Goal: Task Accomplishment & Management: Manage account settings

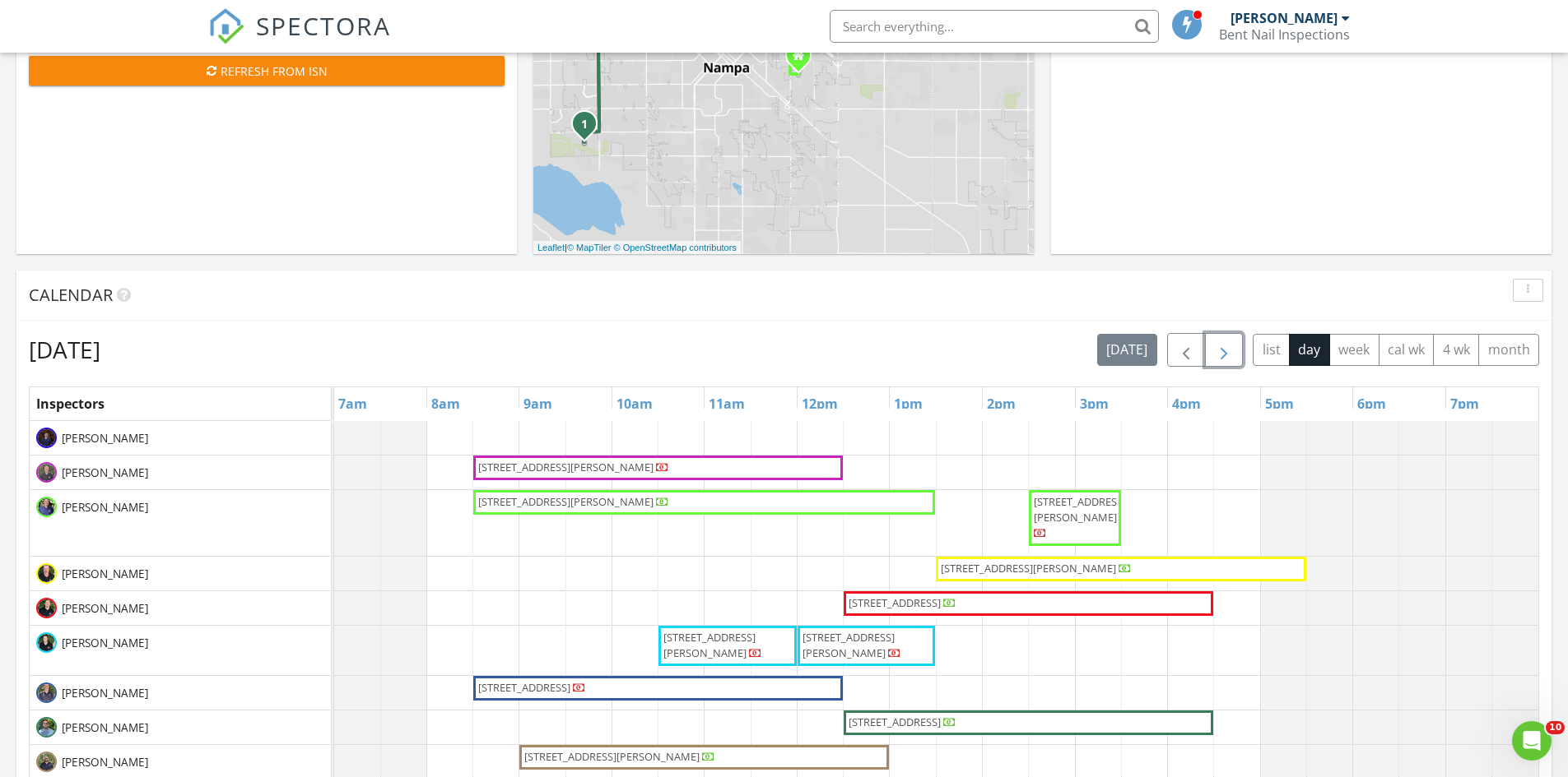
click at [1220, 344] on span "button" at bounding box center [1224, 350] width 19 height 19
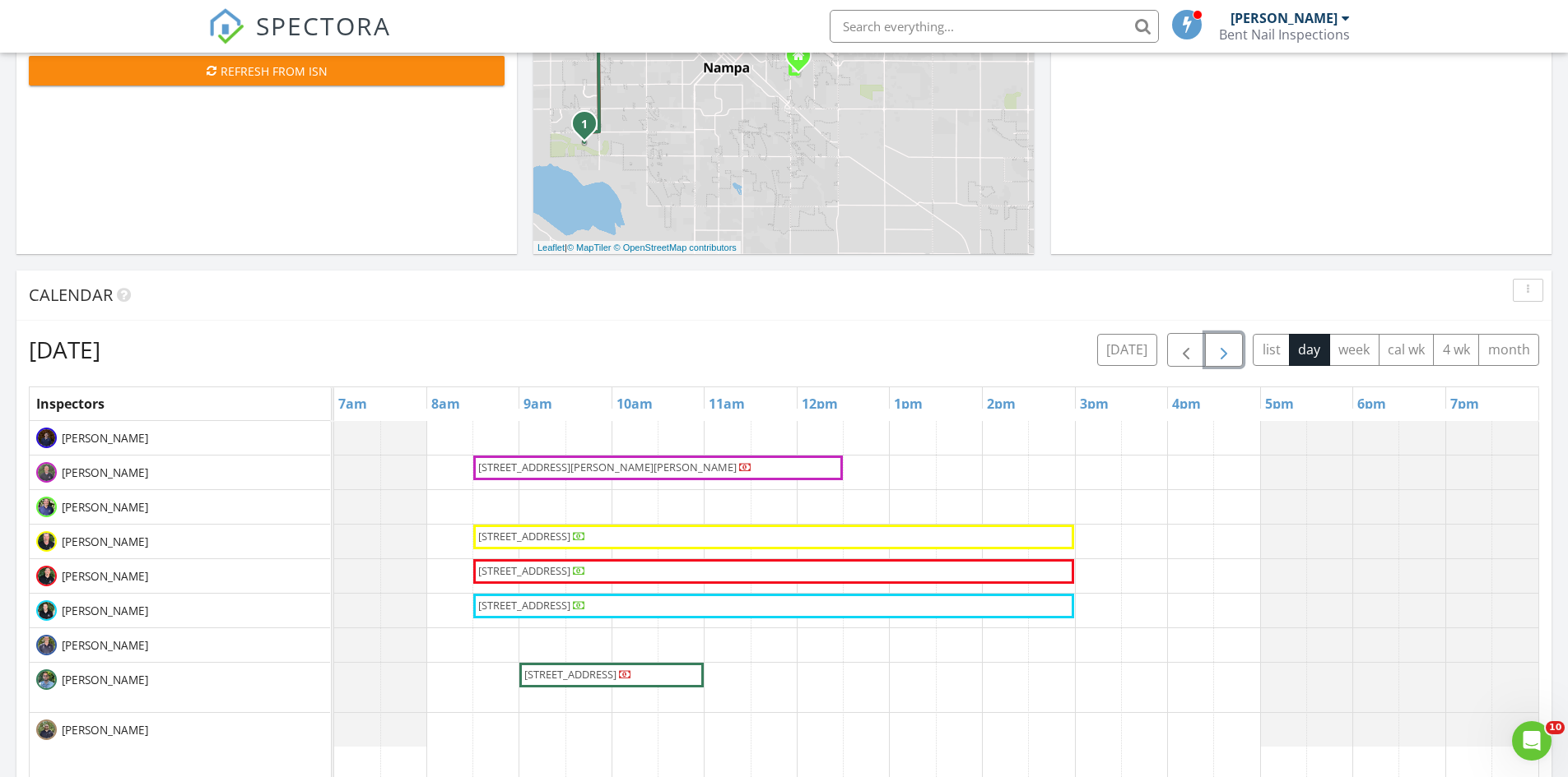
click at [689, 533] on span "9101 W Fairview Ave, Boise 83704" at bounding box center [773, 537] width 594 height 17
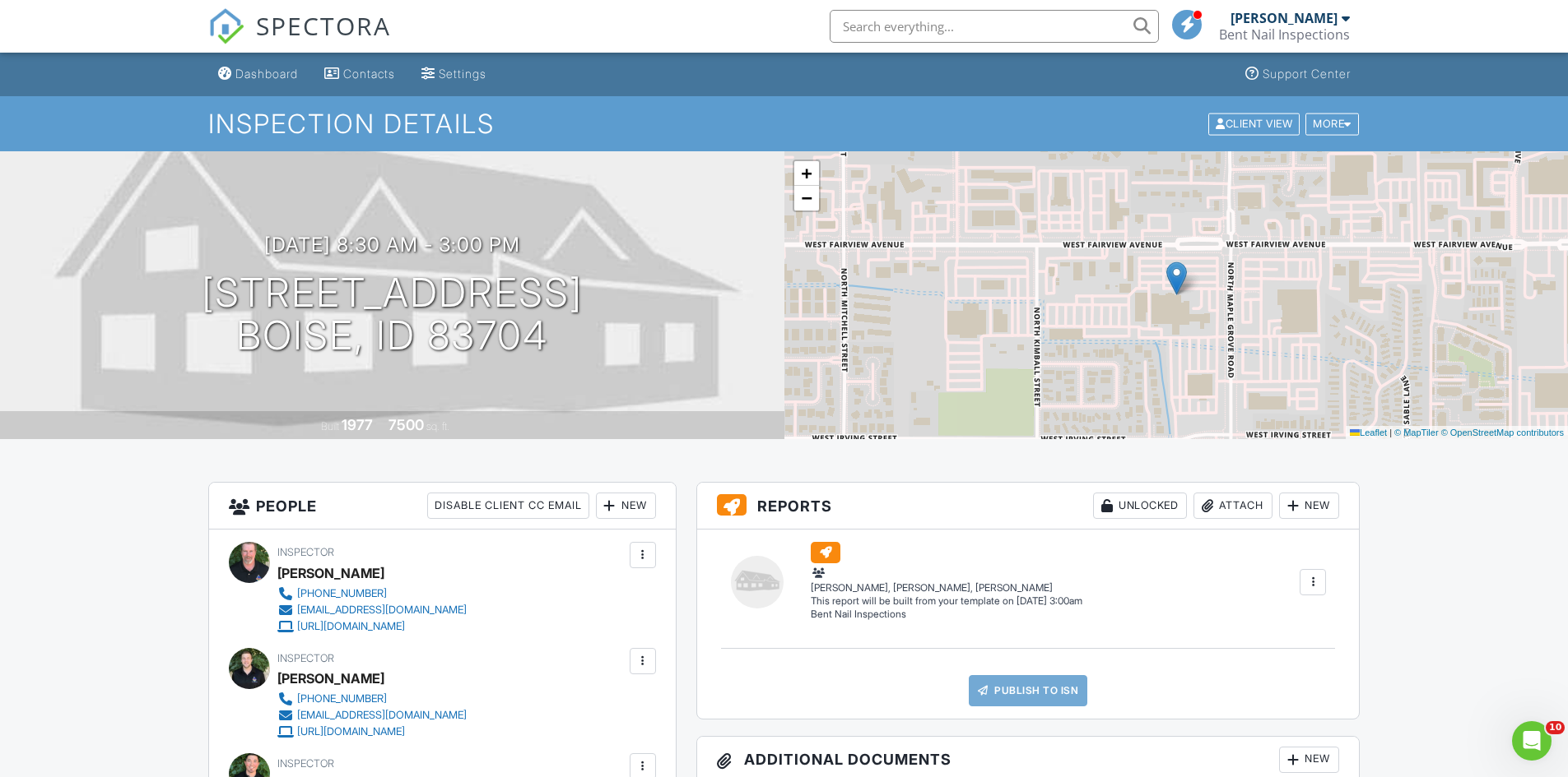
click at [1314, 584] on div at bounding box center [1312, 582] width 17 height 17
click at [1224, 612] on div "Build Now" at bounding box center [1254, 613] width 132 height 19
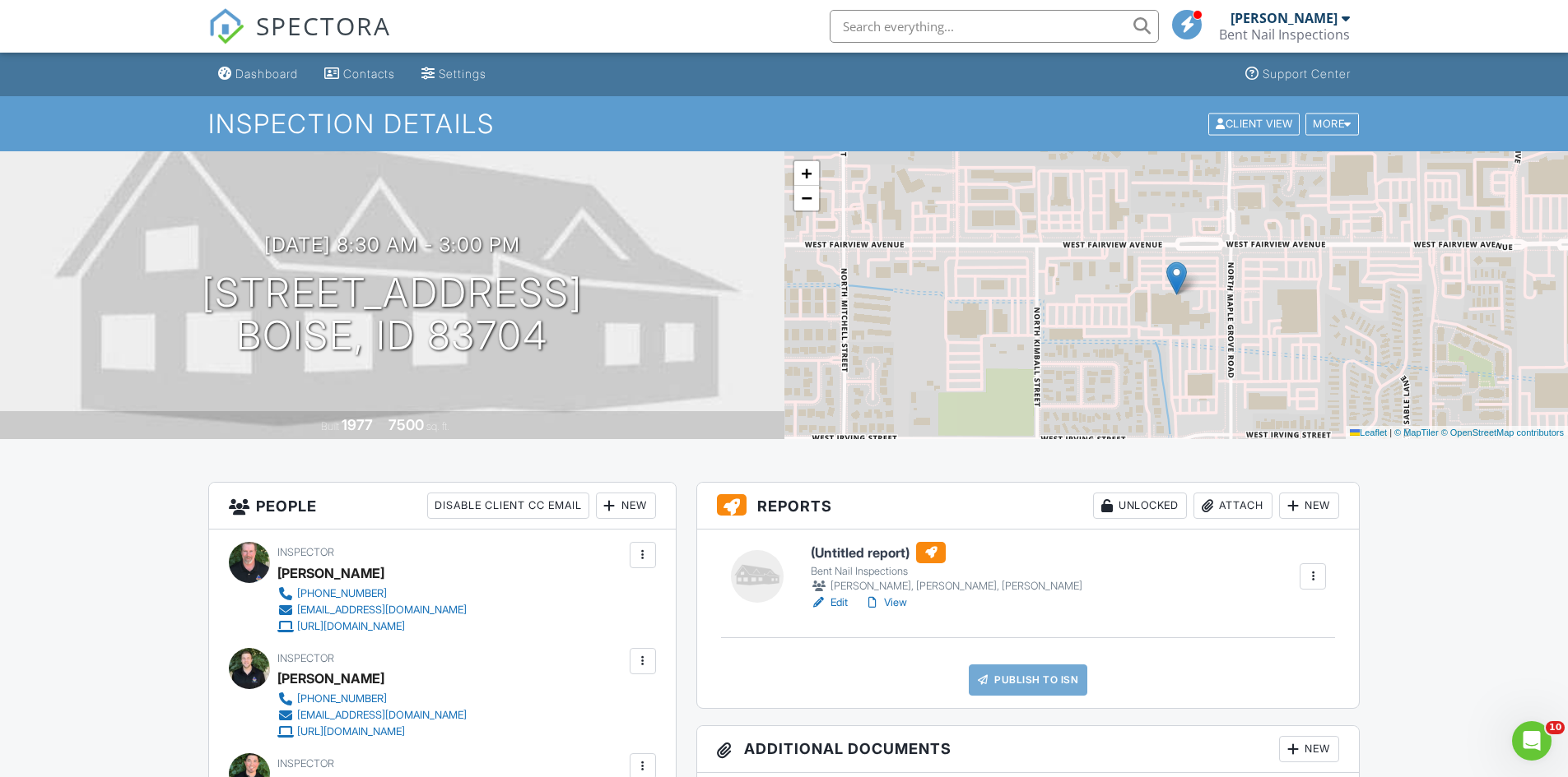
click at [893, 552] on h6 "(Untitled report)" at bounding box center [946, 553] width 271 height 21
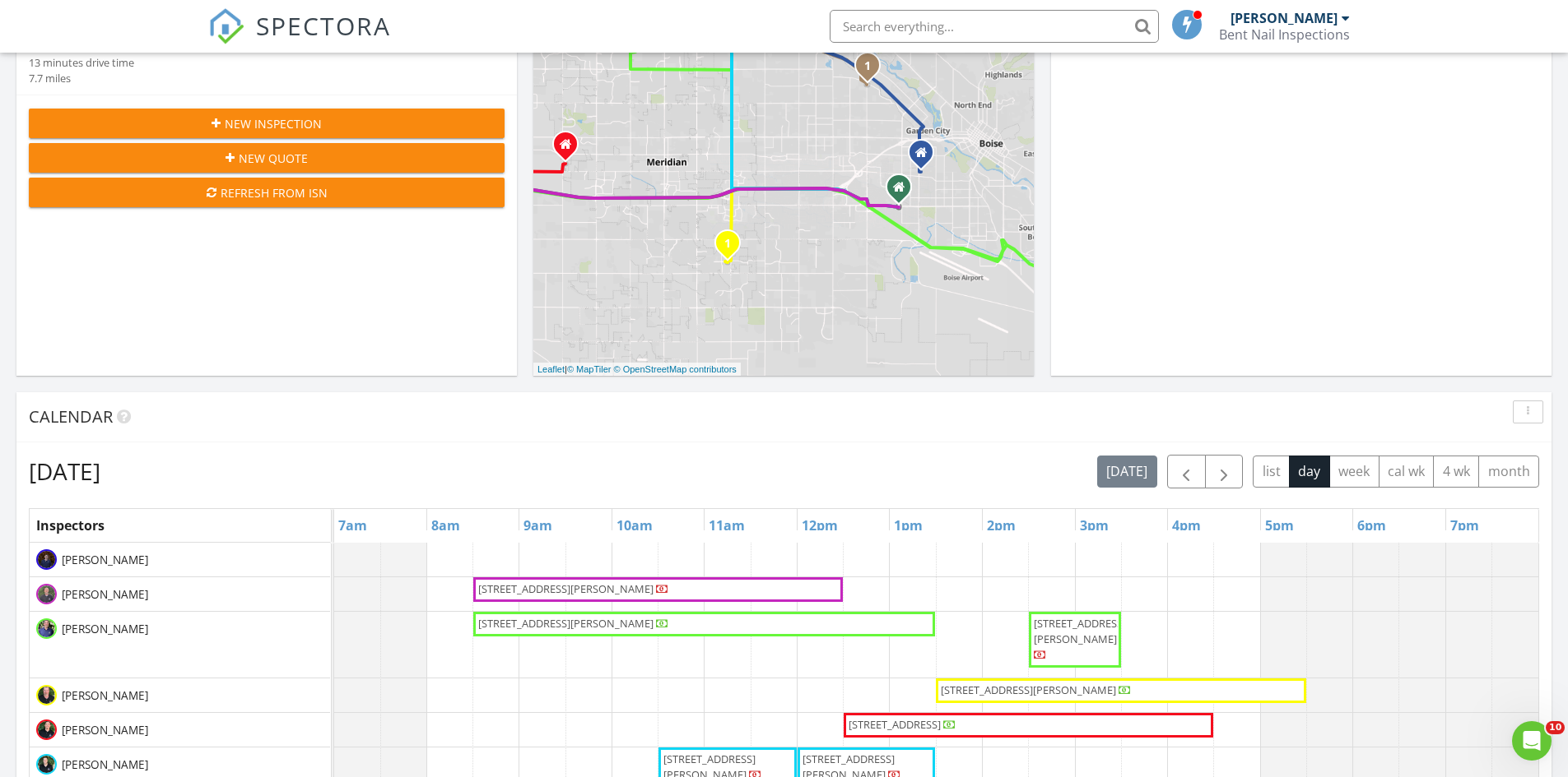
scroll to position [270, 0]
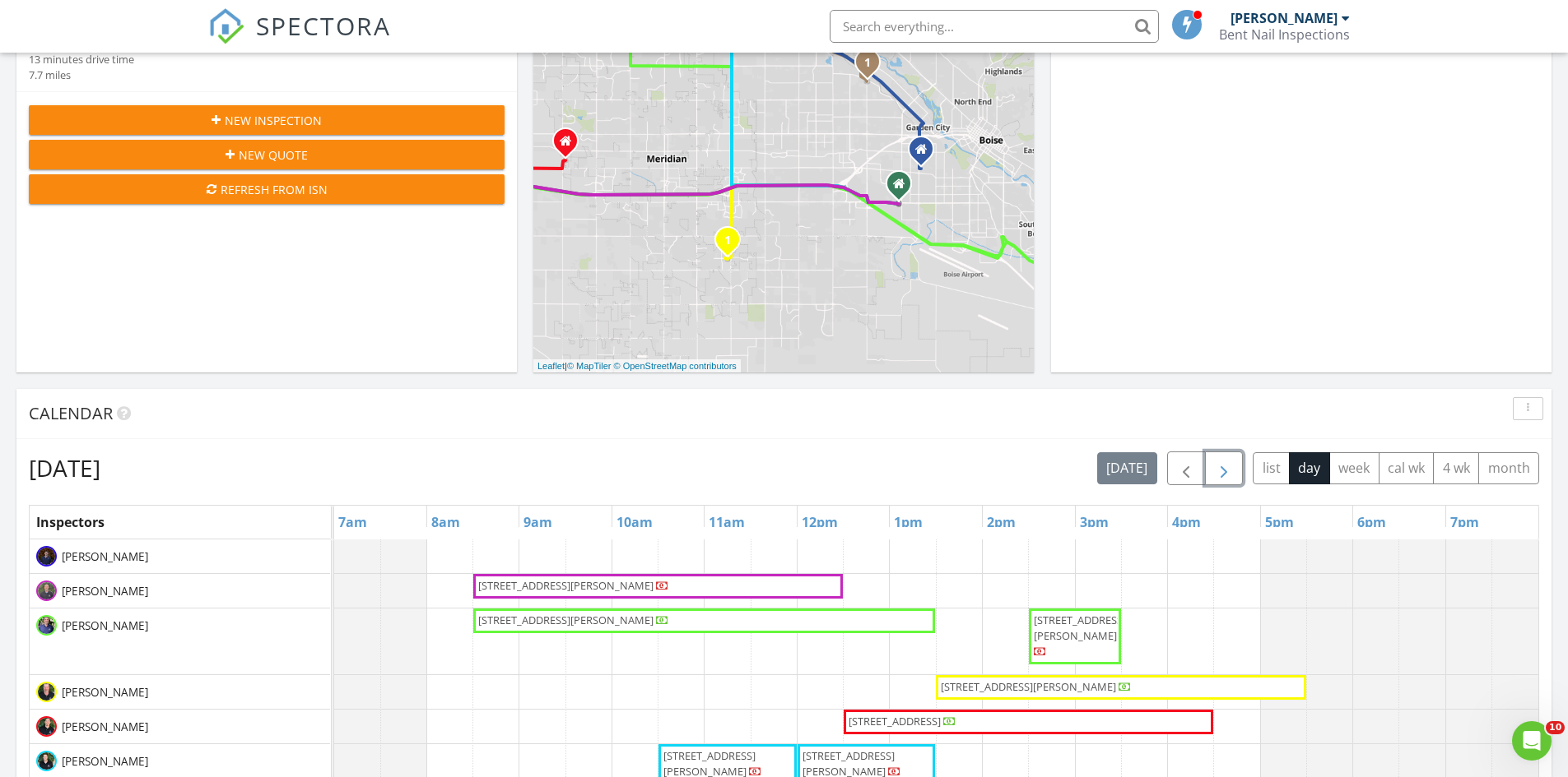
click at [1223, 466] on span "button" at bounding box center [1224, 469] width 19 height 19
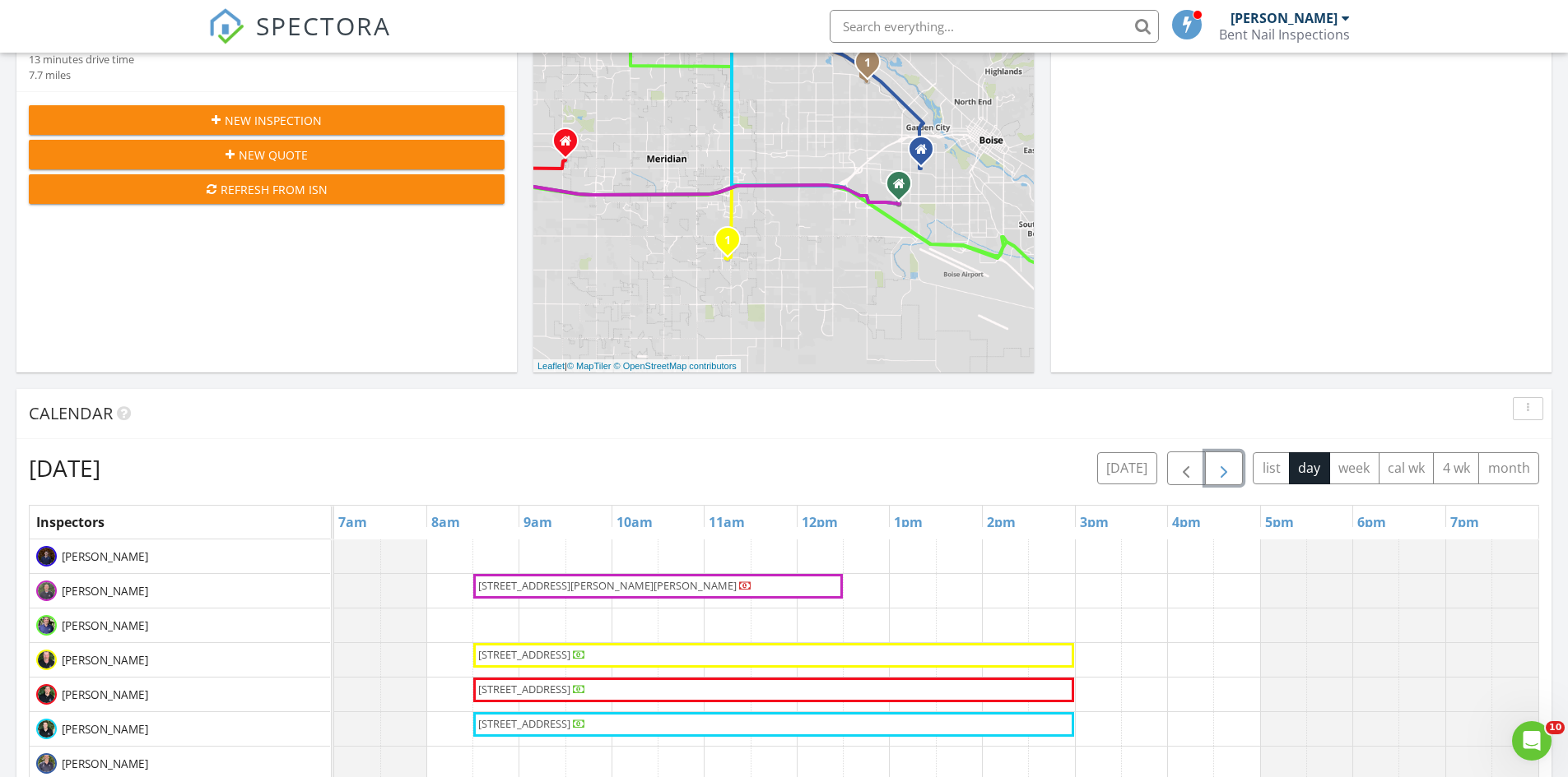
click at [988, 661] on span "9101 W Fairview Ave, Boise 83704" at bounding box center [773, 656] width 594 height 17
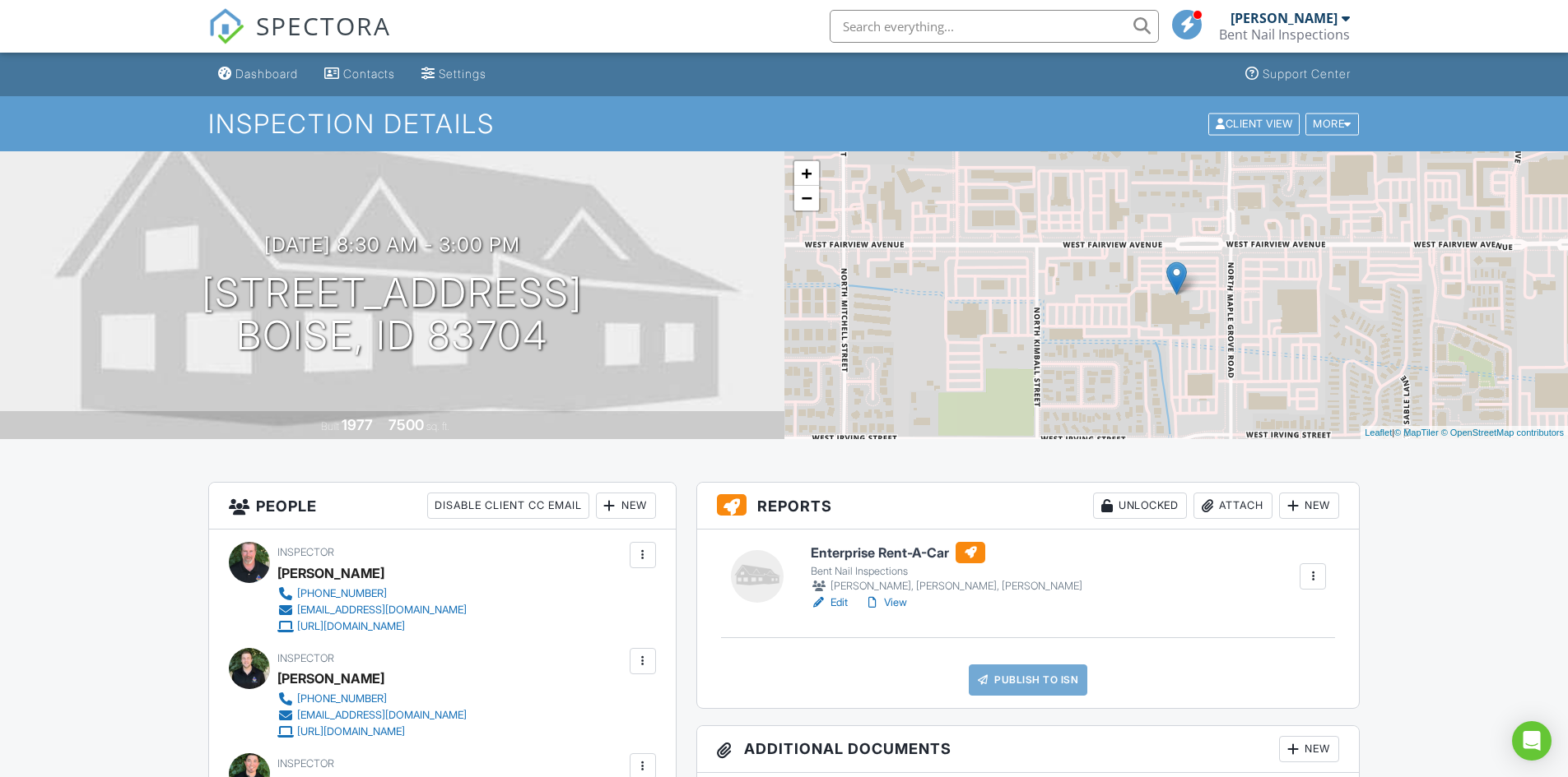
click at [1310, 572] on div at bounding box center [1312, 576] width 17 height 17
click at [1316, 505] on div "New" at bounding box center [1309, 506] width 60 height 26
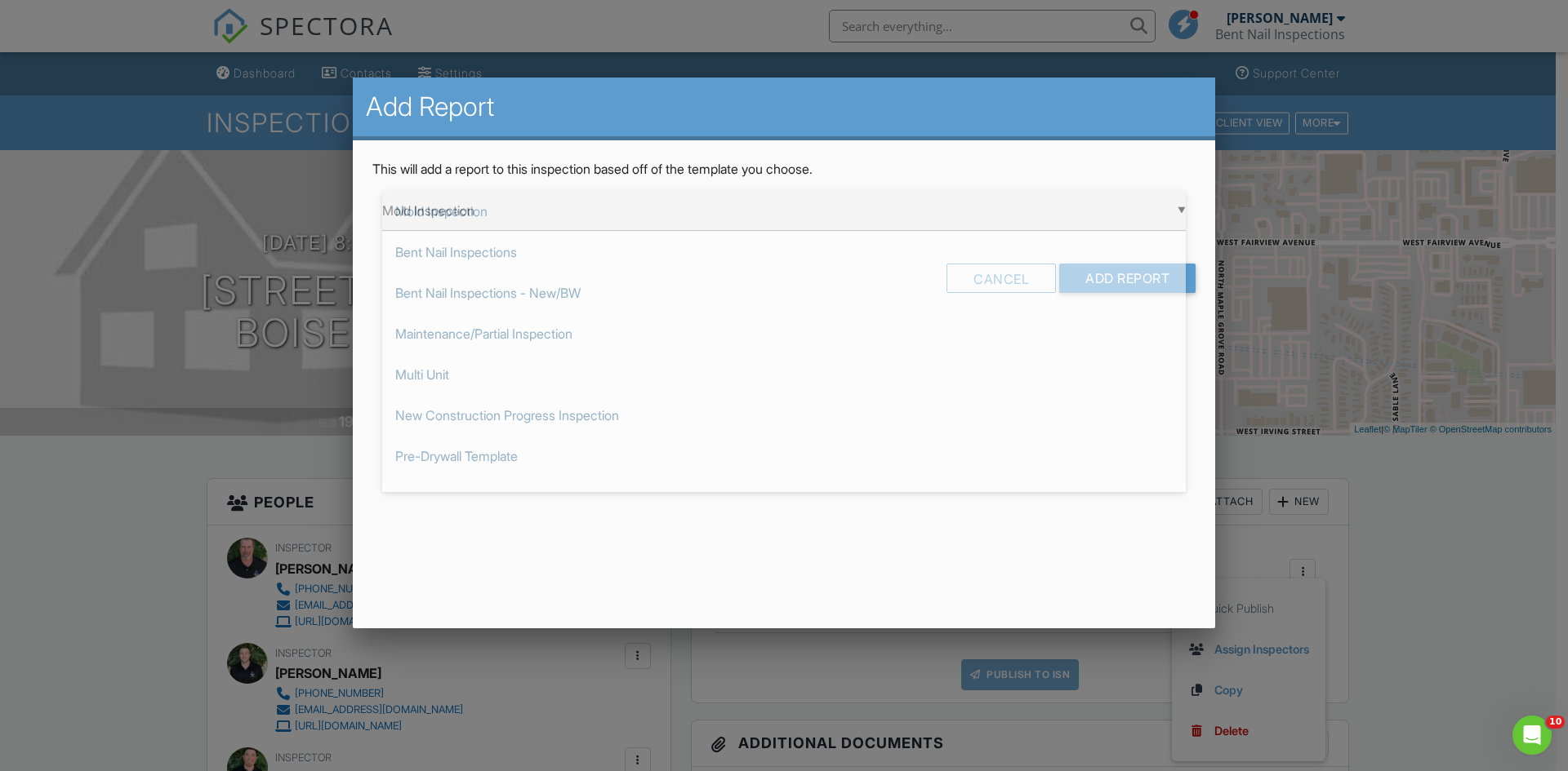
click at [1177, 212] on div "▼ Mold Inspection Mold Inspection Bent Nail Inspections Bent Nail Inspections -…" at bounding box center [784, 211] width 804 height 40
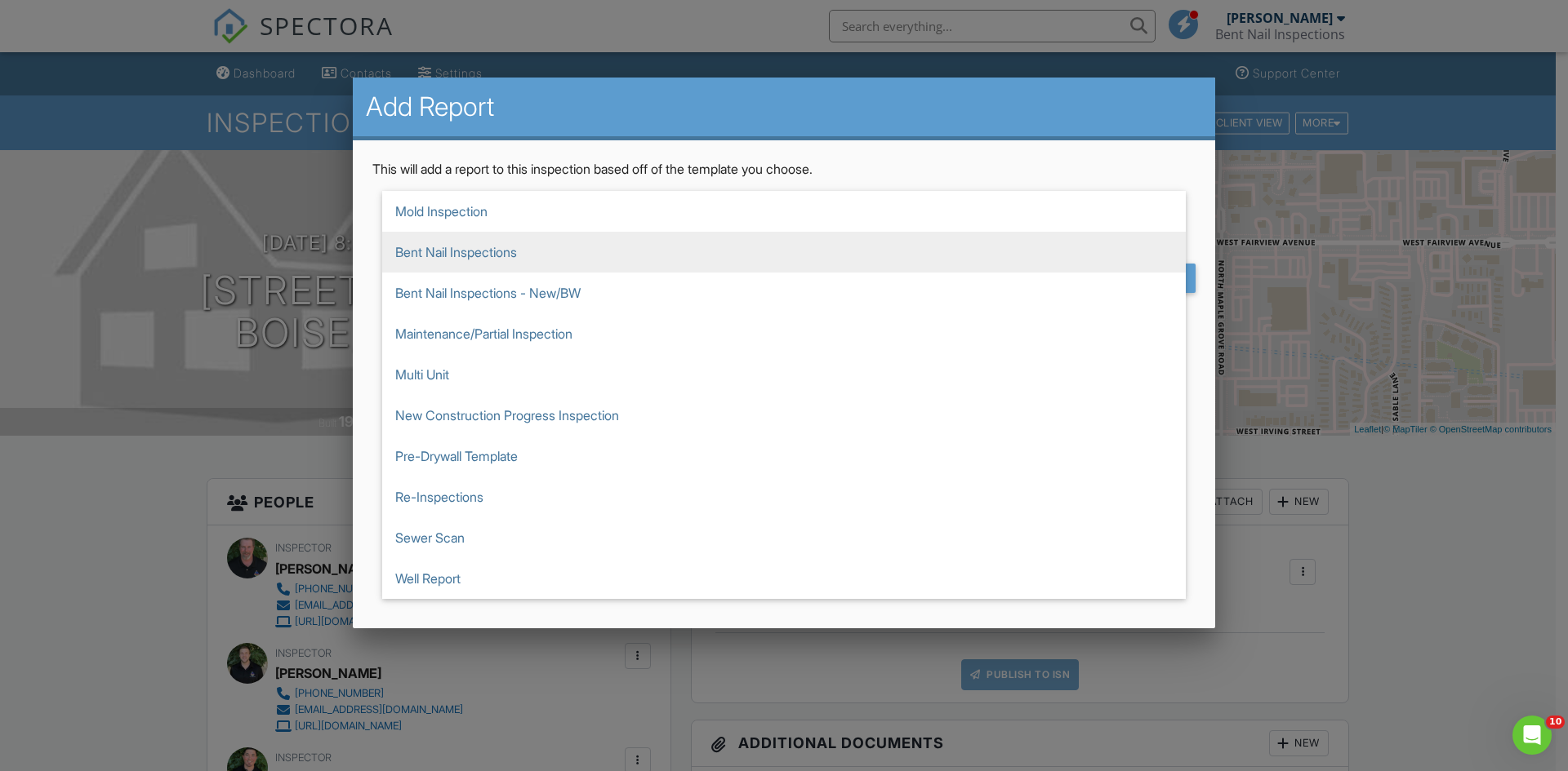
click at [666, 260] on span "Bent Nail Inspections" at bounding box center [784, 251] width 804 height 41
type input "Bent Nail Inspections"
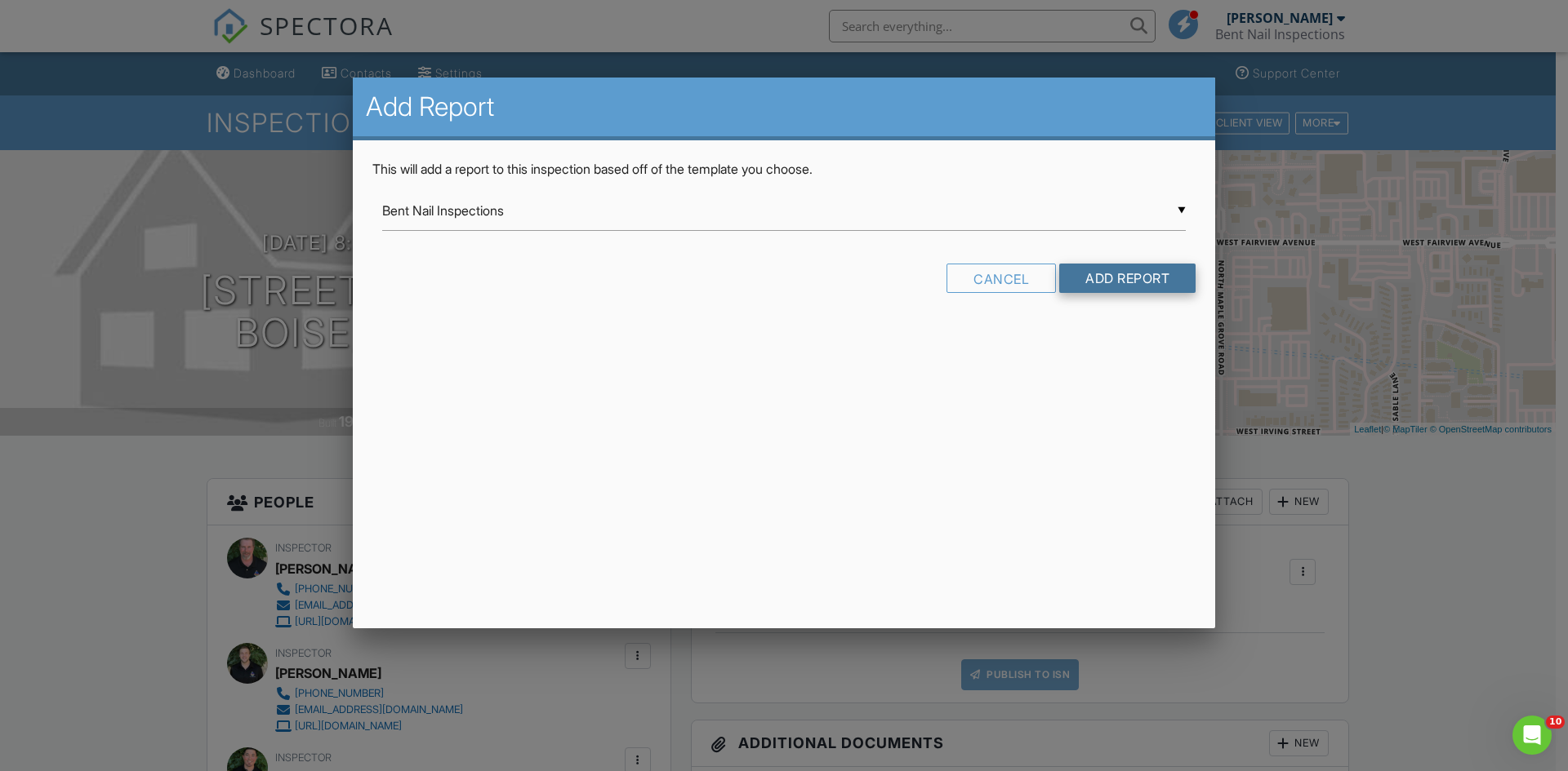
click at [1121, 272] on input "Add Report" at bounding box center [1127, 279] width 136 height 30
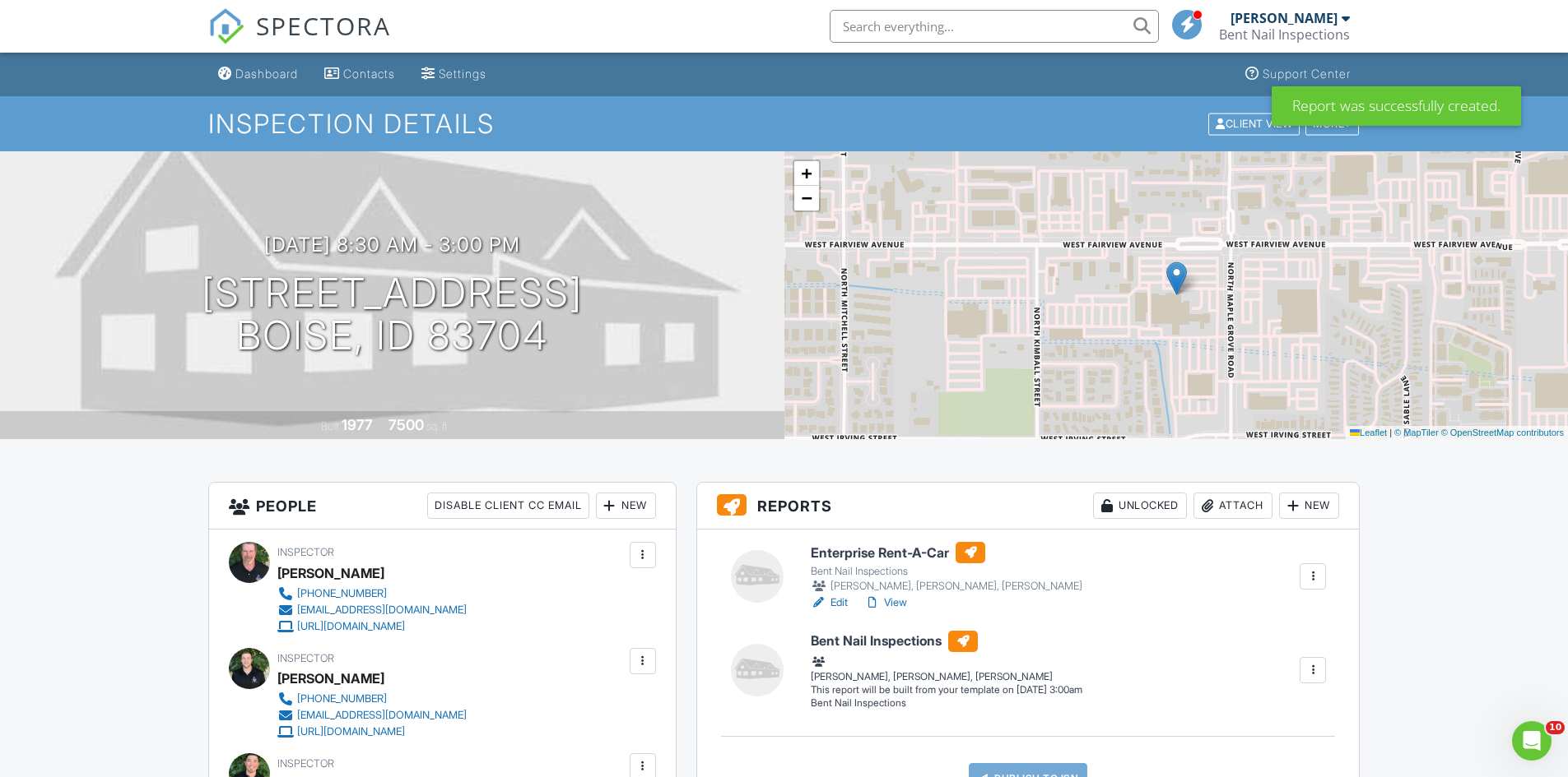
click at [1316, 510] on div "New" at bounding box center [1309, 506] width 60 height 26
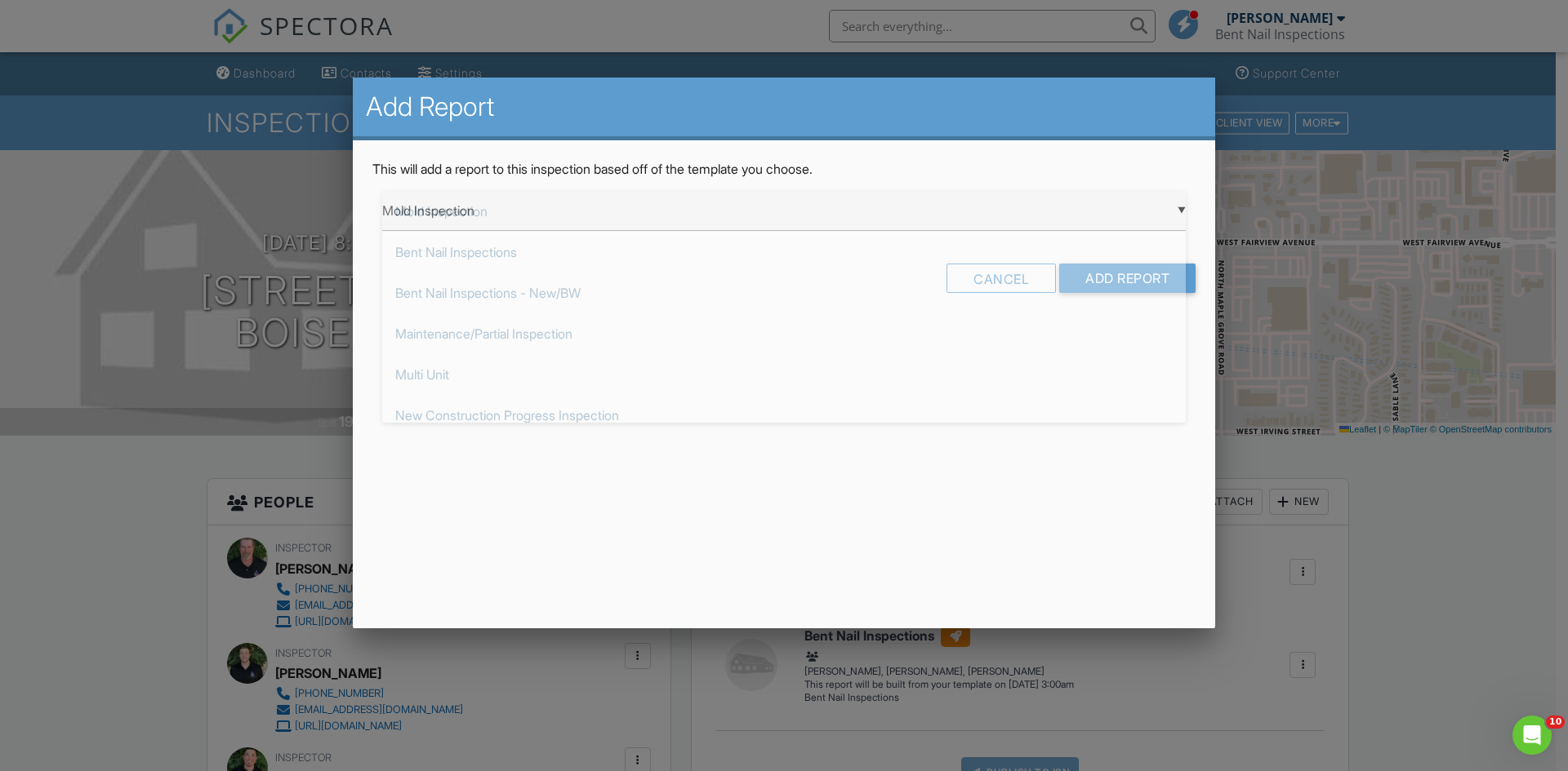
click at [1177, 215] on div "▼ Mold Inspection Mold Inspection Bent Nail Inspections Bent Nail Inspections -…" at bounding box center [784, 211] width 804 height 40
click at [1002, 254] on span "Bent Nail Inspections" at bounding box center [784, 251] width 804 height 41
type input "Bent Nail Inspections"
click at [1111, 279] on input "Add Report" at bounding box center [1127, 279] width 136 height 30
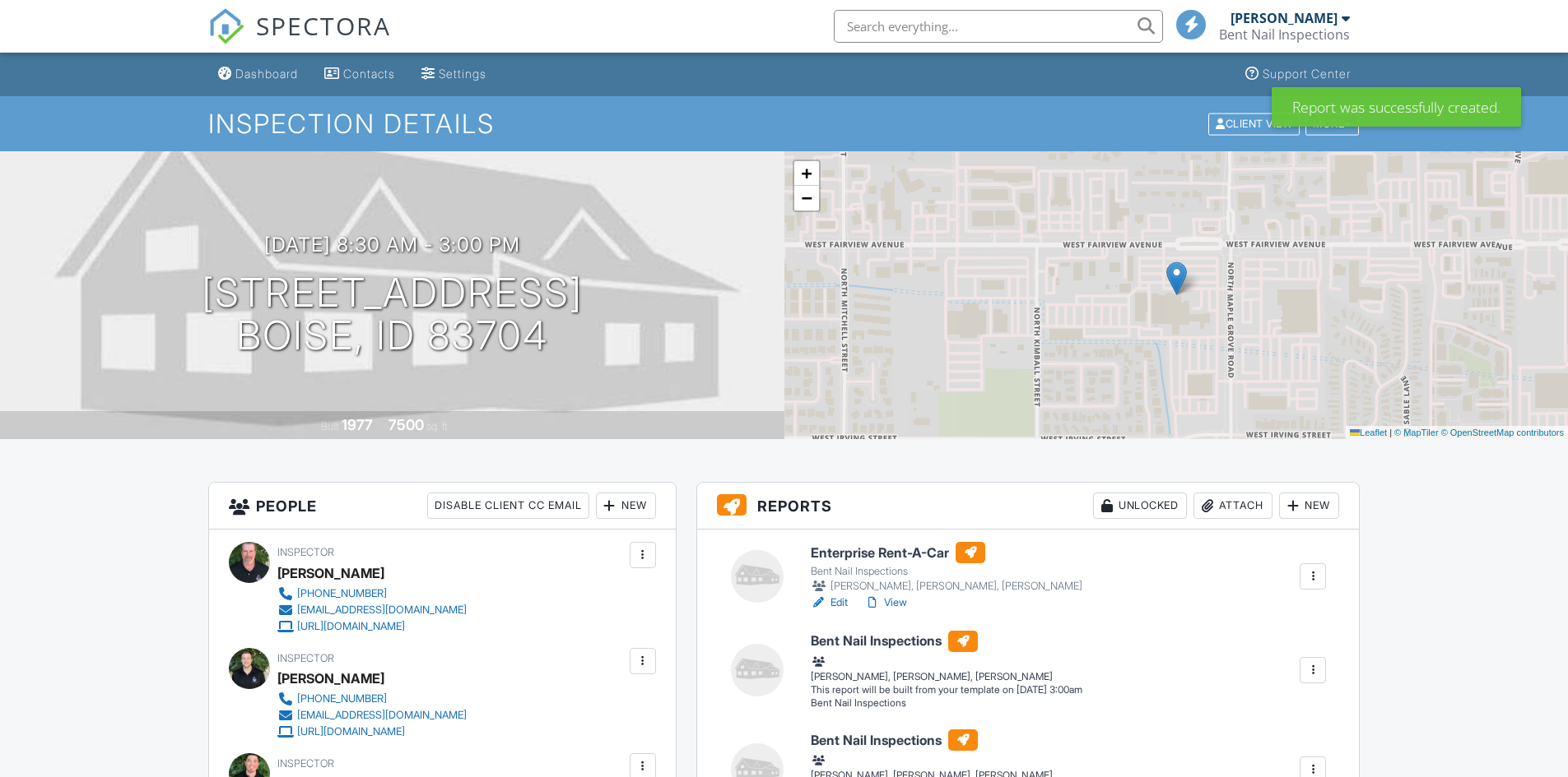
click at [1303, 502] on div "New" at bounding box center [1309, 506] width 60 height 26
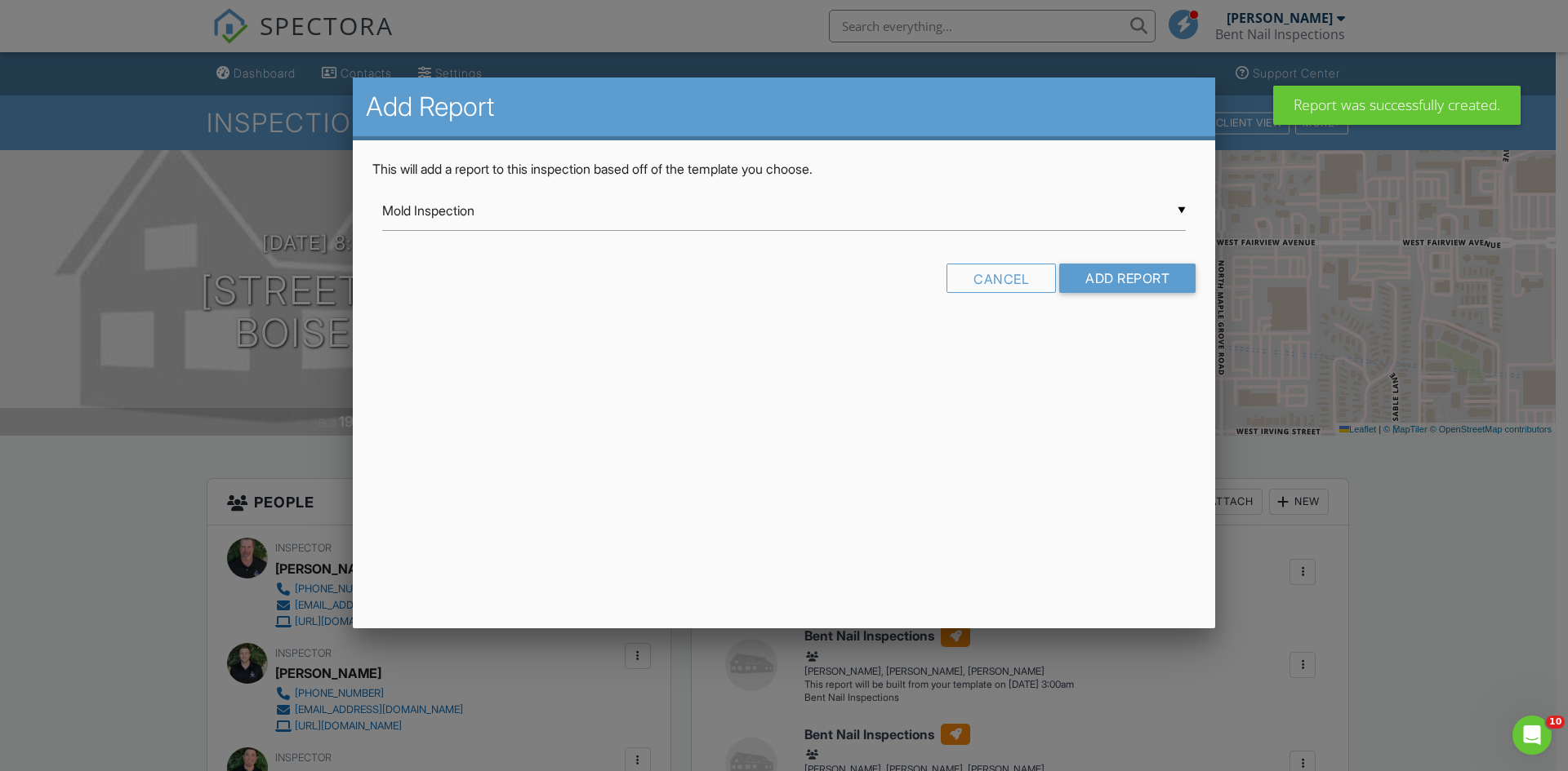
click at [1184, 207] on div "▼ Mold Inspection Mold Inspection Bent Nail Inspections Bent Nail Inspections -…" at bounding box center [784, 211] width 804 height 40
click at [1019, 254] on span "Bent Nail Inspections" at bounding box center [784, 251] width 804 height 41
type input "Bent Nail Inspections"
click at [1097, 280] on input "Add Report" at bounding box center [1127, 279] width 136 height 30
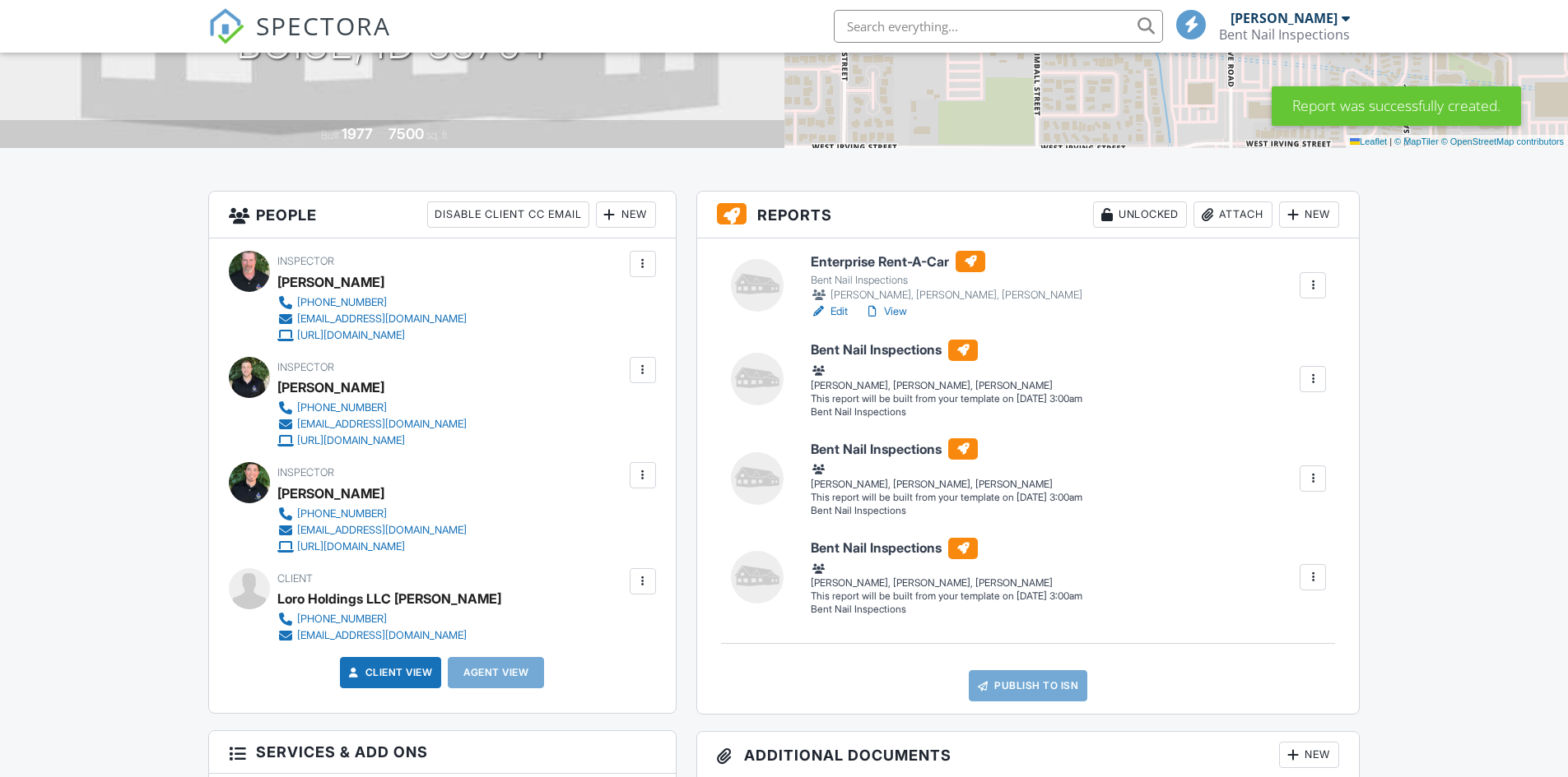
click at [1311, 208] on div "New" at bounding box center [1309, 215] width 60 height 26
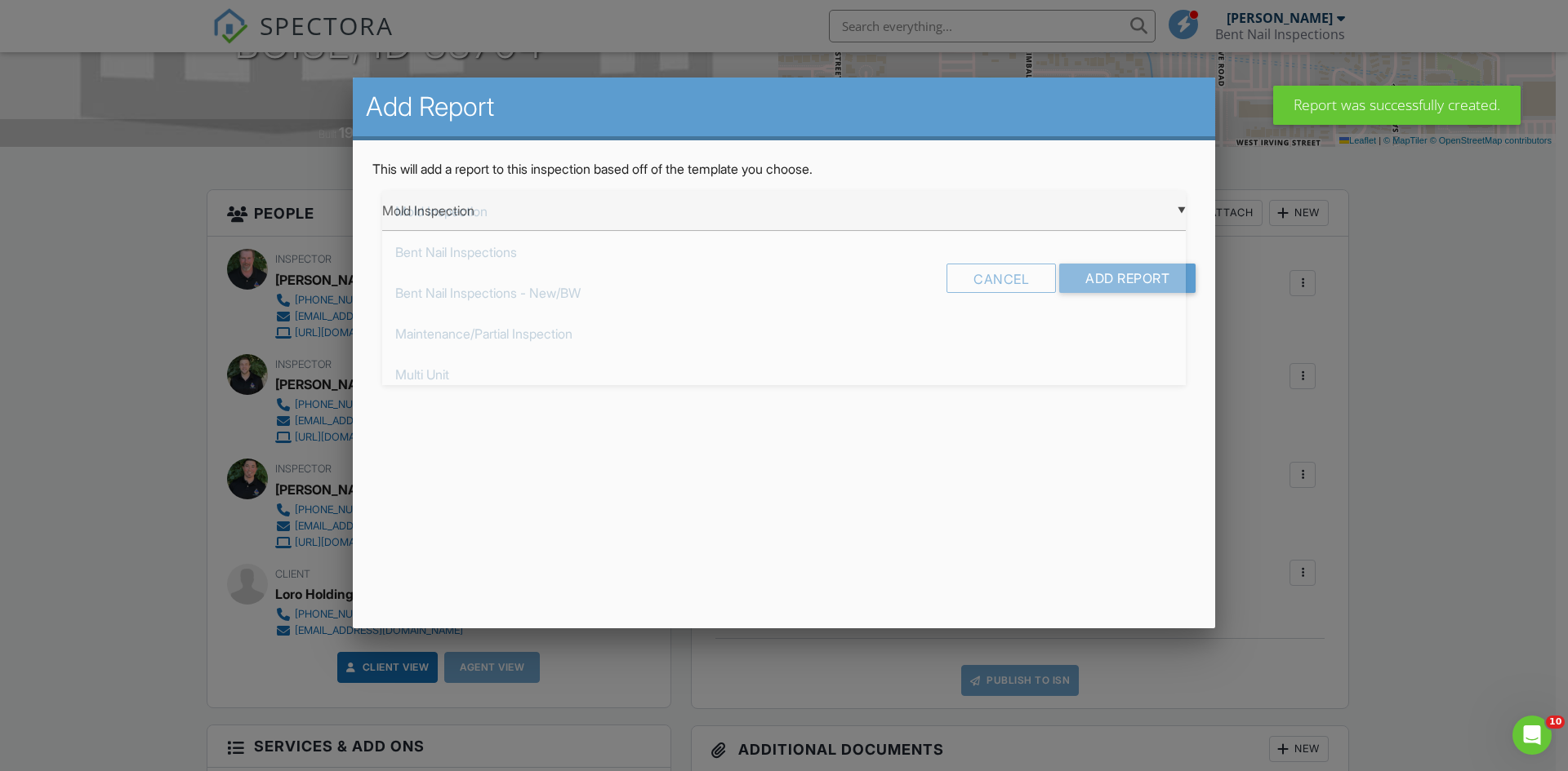
click at [1184, 210] on div "▼ Mold Inspection Mold Inspection Bent Nail Inspections Bent Nail Inspections -…" at bounding box center [784, 211] width 804 height 40
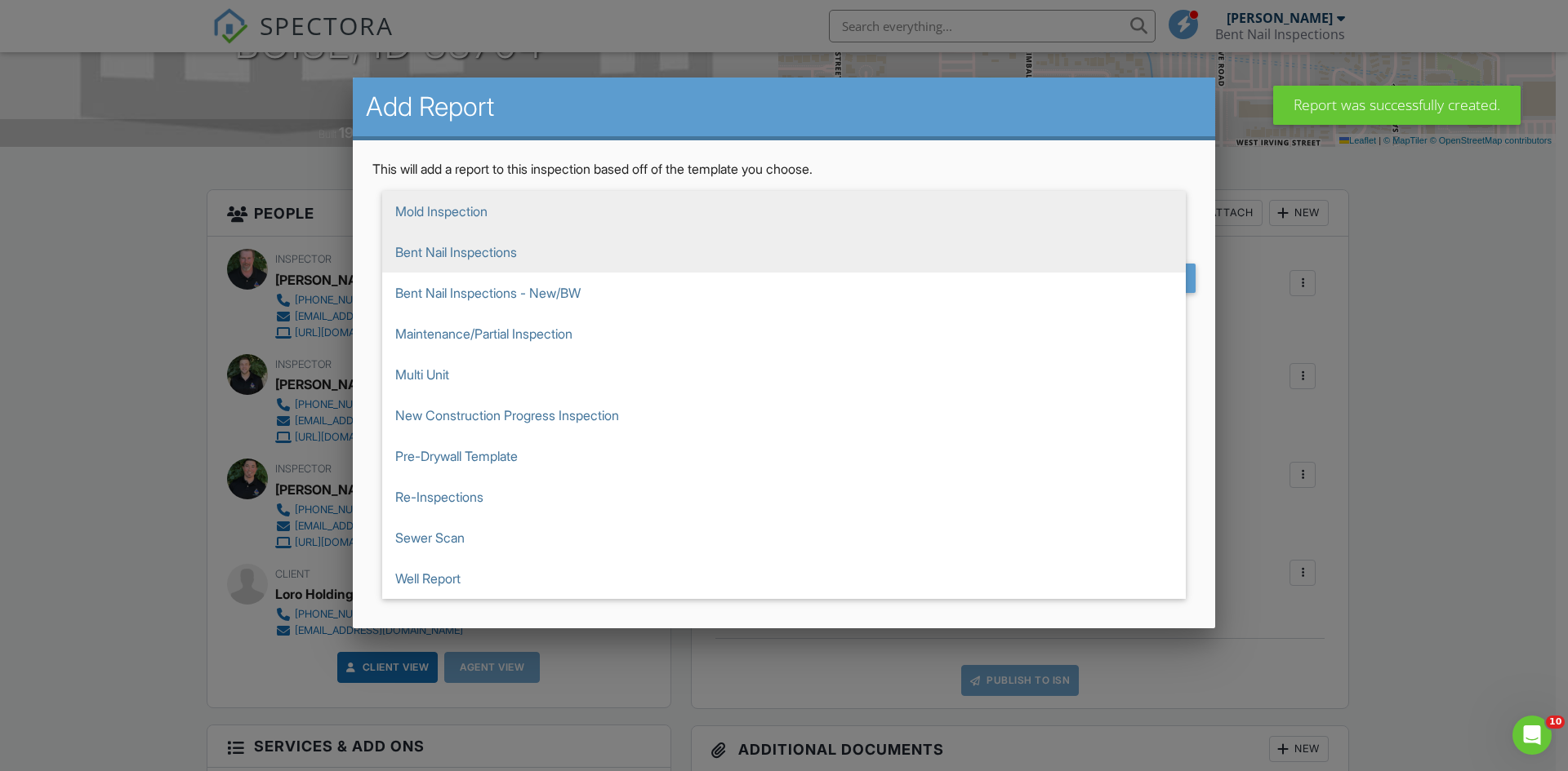
click at [1069, 240] on span "Bent Nail Inspections" at bounding box center [784, 251] width 804 height 41
type input "Bent Nail Inspections"
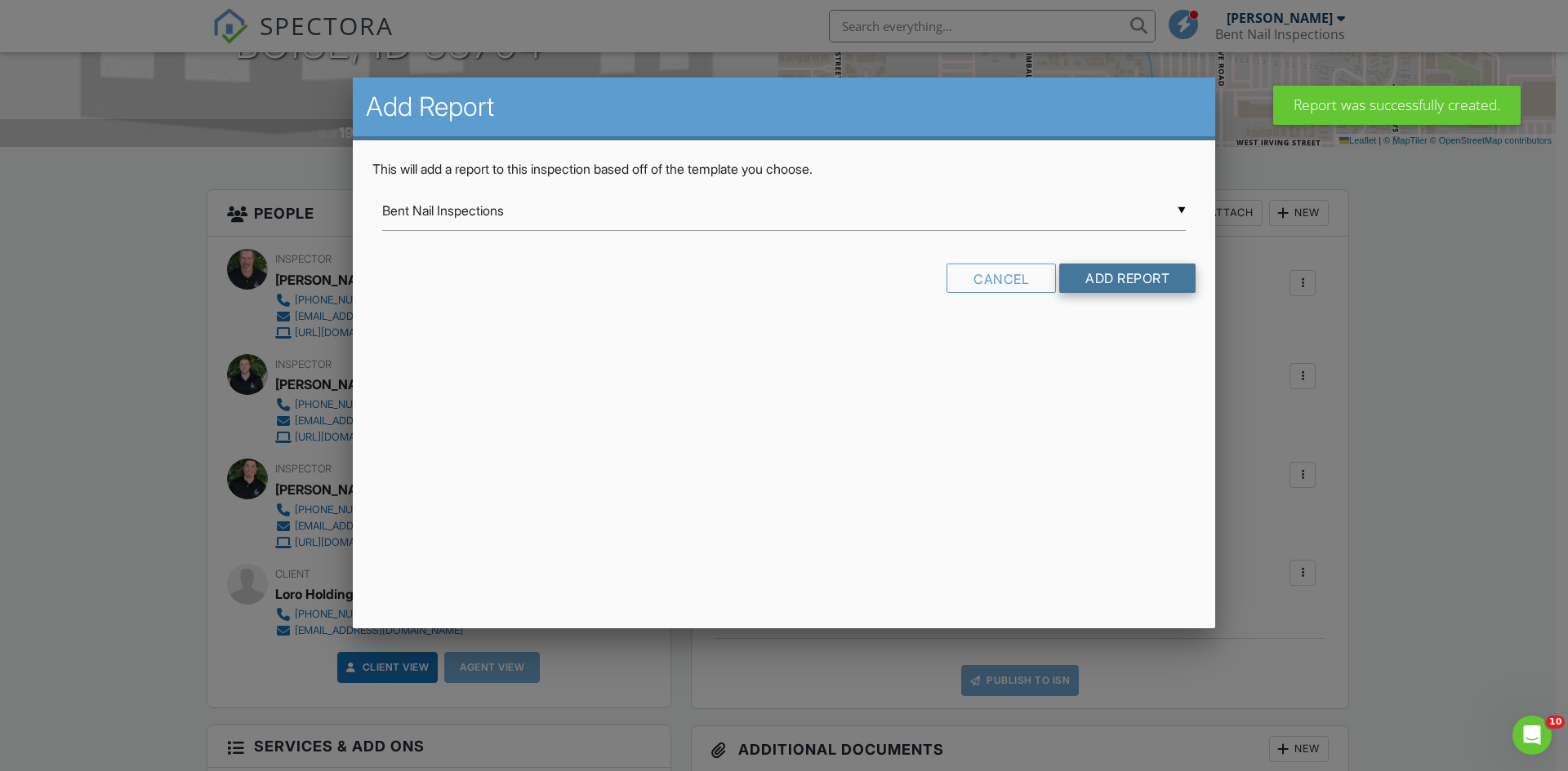
click at [1100, 281] on input "Add Report" at bounding box center [1127, 279] width 136 height 30
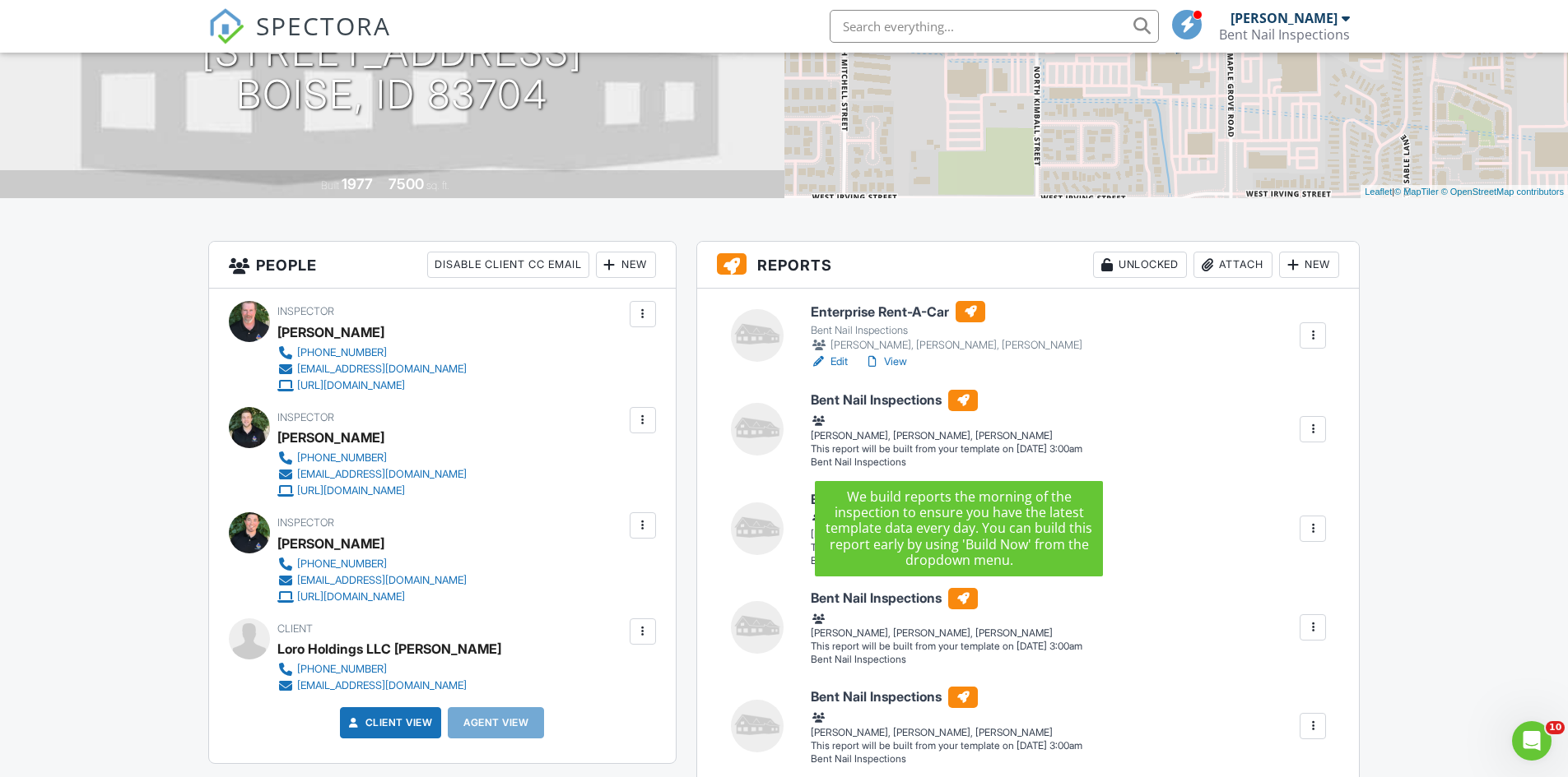
click at [907, 404] on h6 "Bent Nail Inspections" at bounding box center [946, 400] width 271 height 21
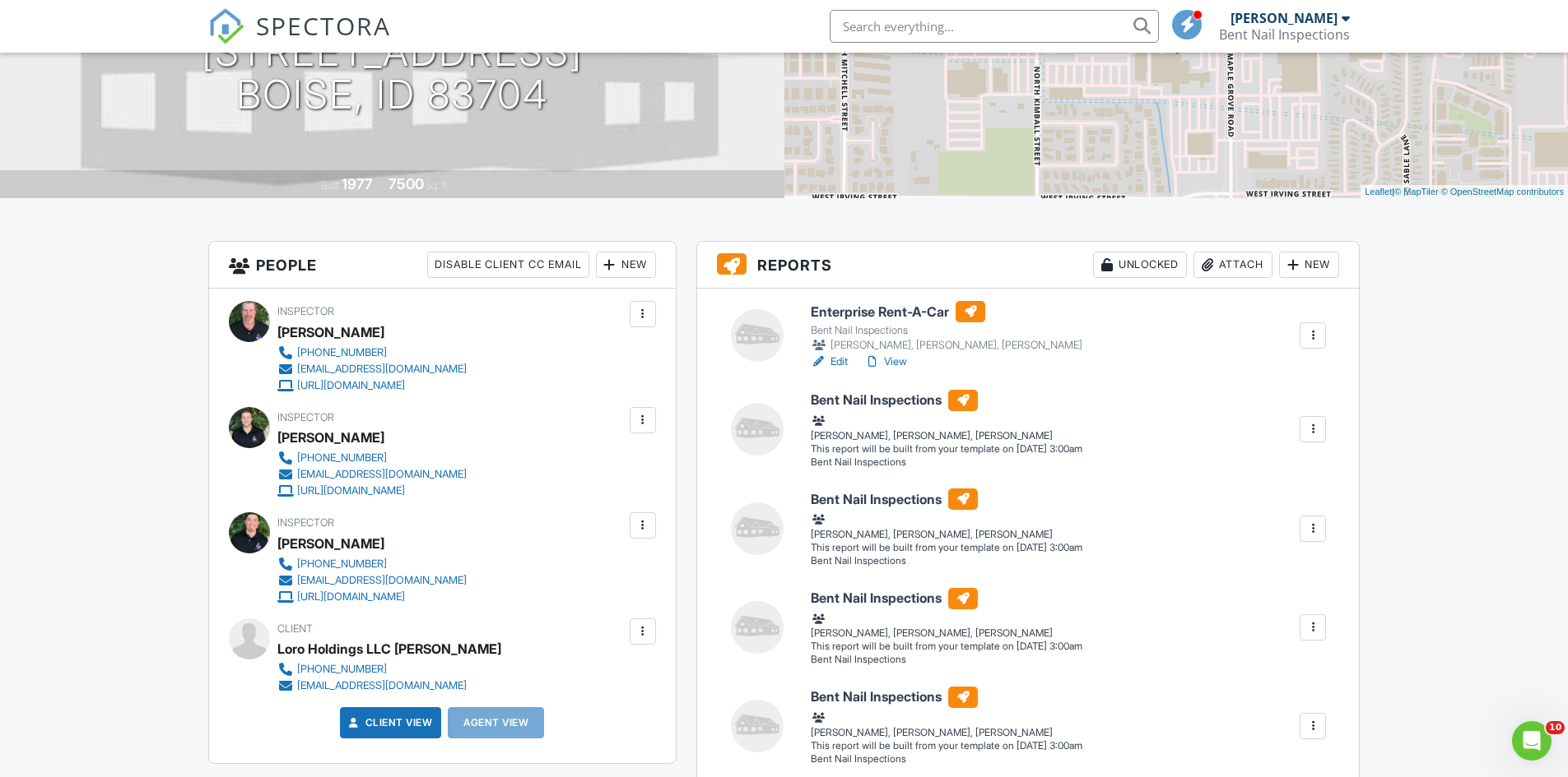
click at [1314, 432] on div at bounding box center [1312, 429] width 17 height 17
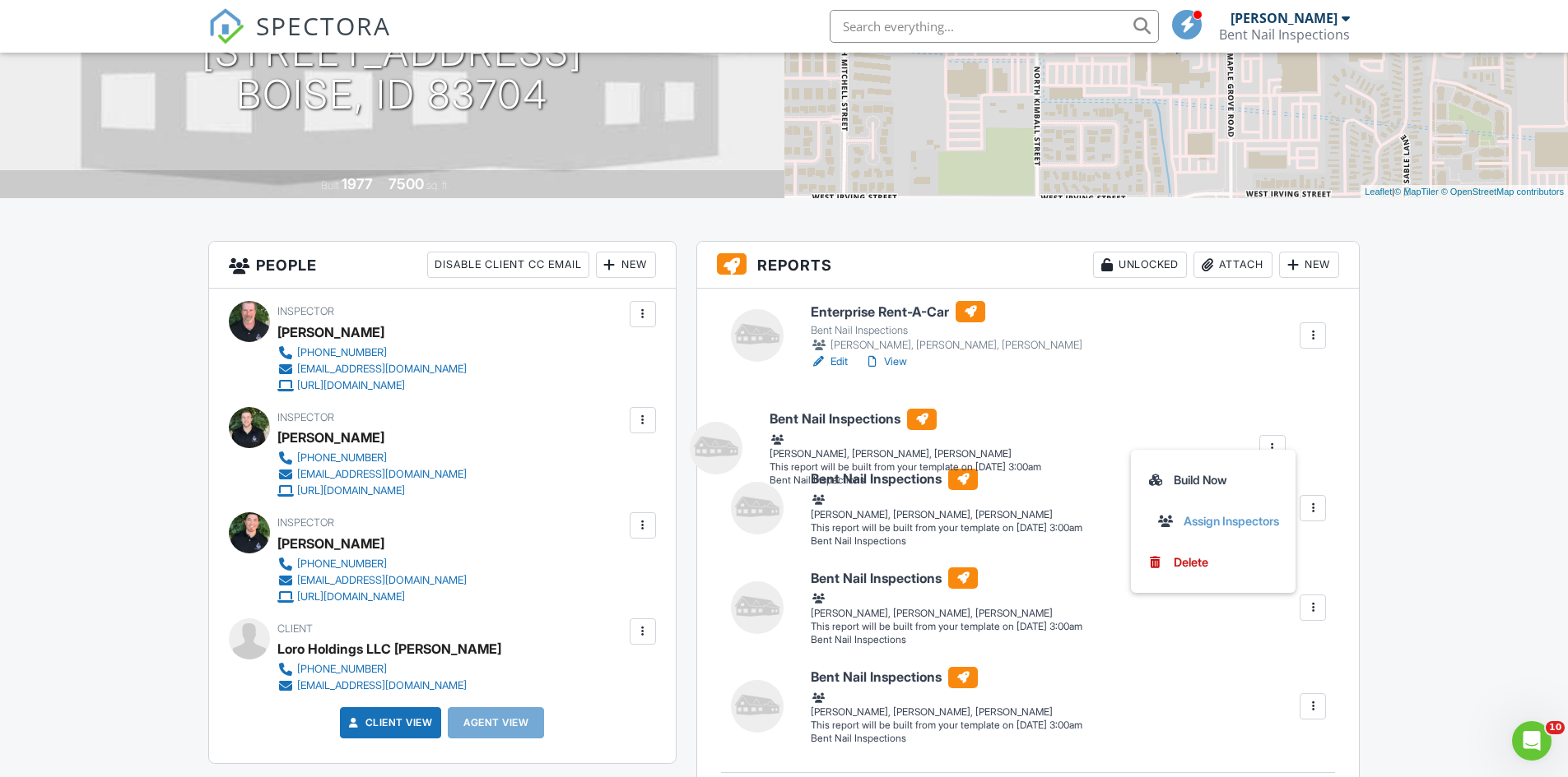
drag, startPoint x: 1314, startPoint y: 432, endPoint x: 1324, endPoint y: 431, distance: 10.0
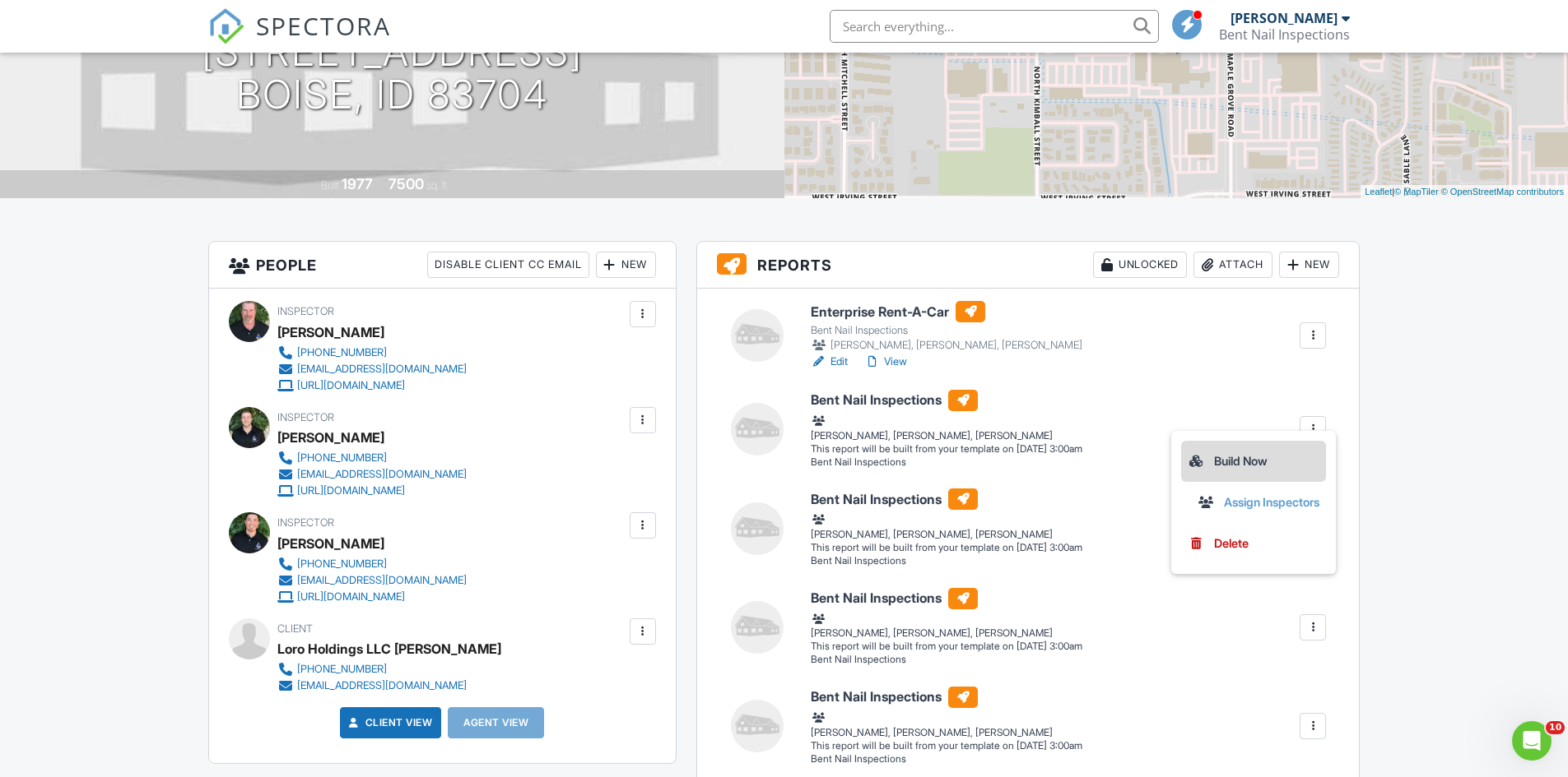
click at [1239, 455] on div "Build Now" at bounding box center [1254, 461] width 132 height 19
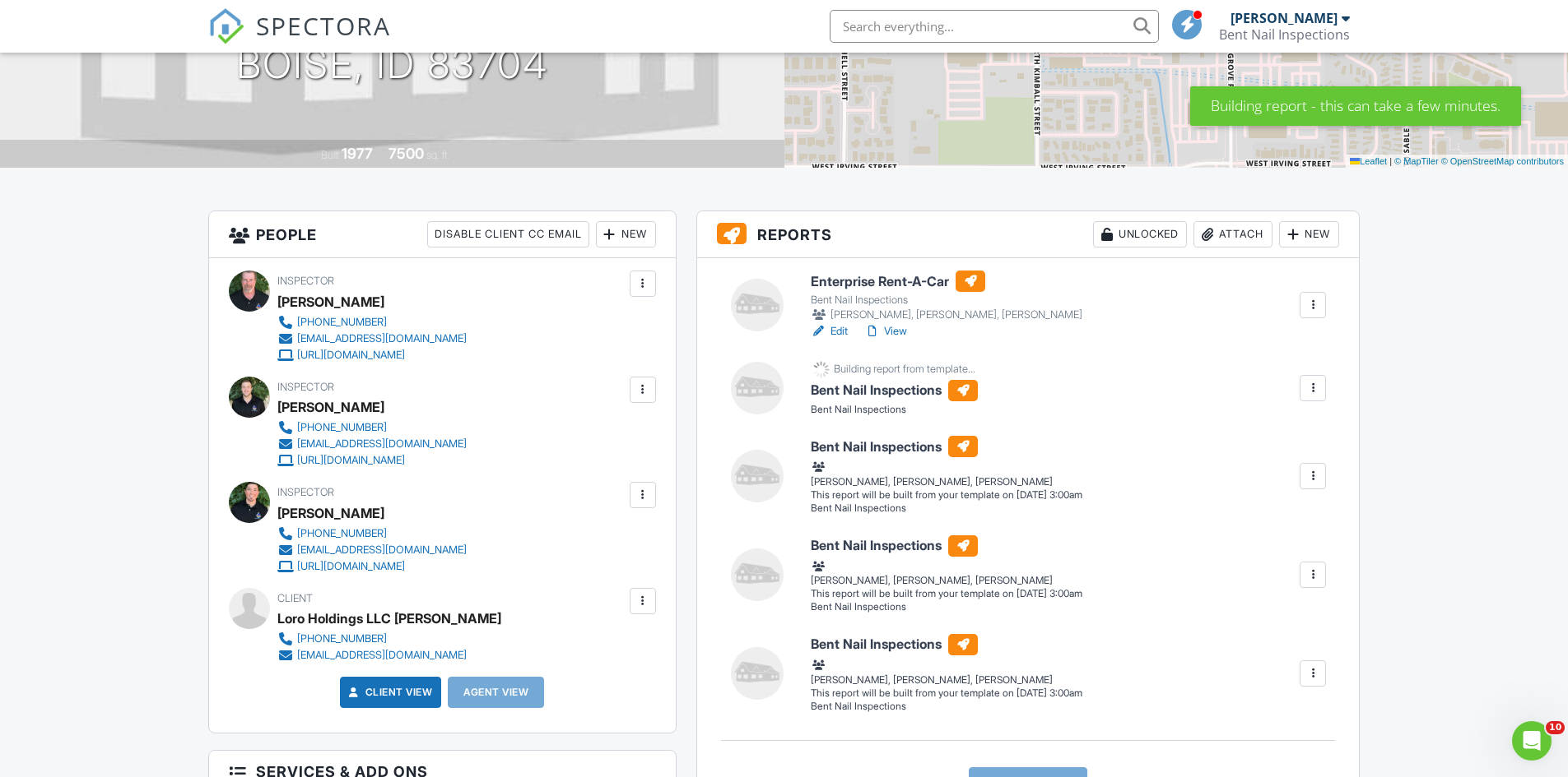
click at [1313, 478] on div at bounding box center [1312, 476] width 17 height 17
click at [1247, 503] on div "Build Now" at bounding box center [1254, 507] width 132 height 19
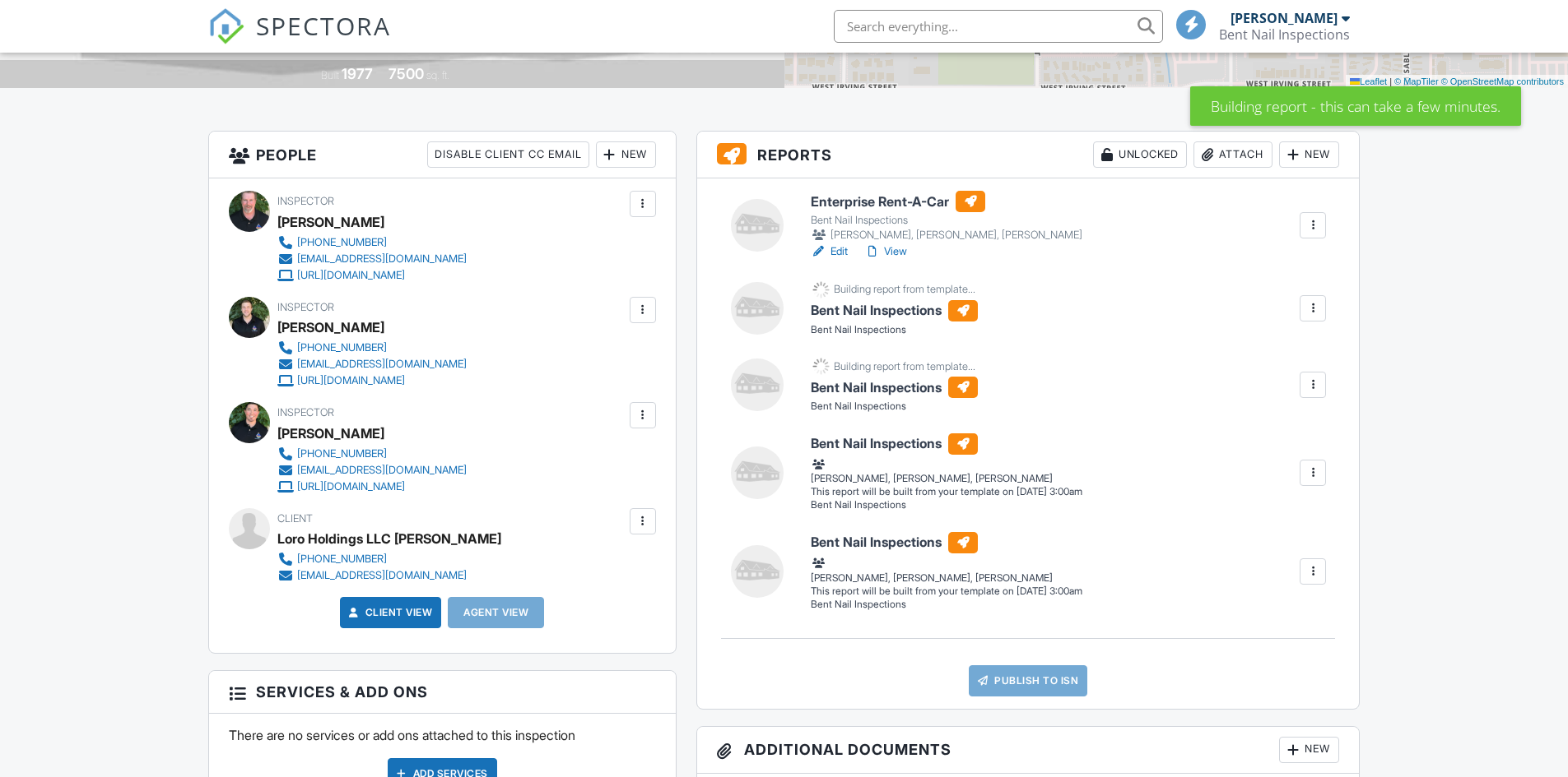
scroll to position [368, 0]
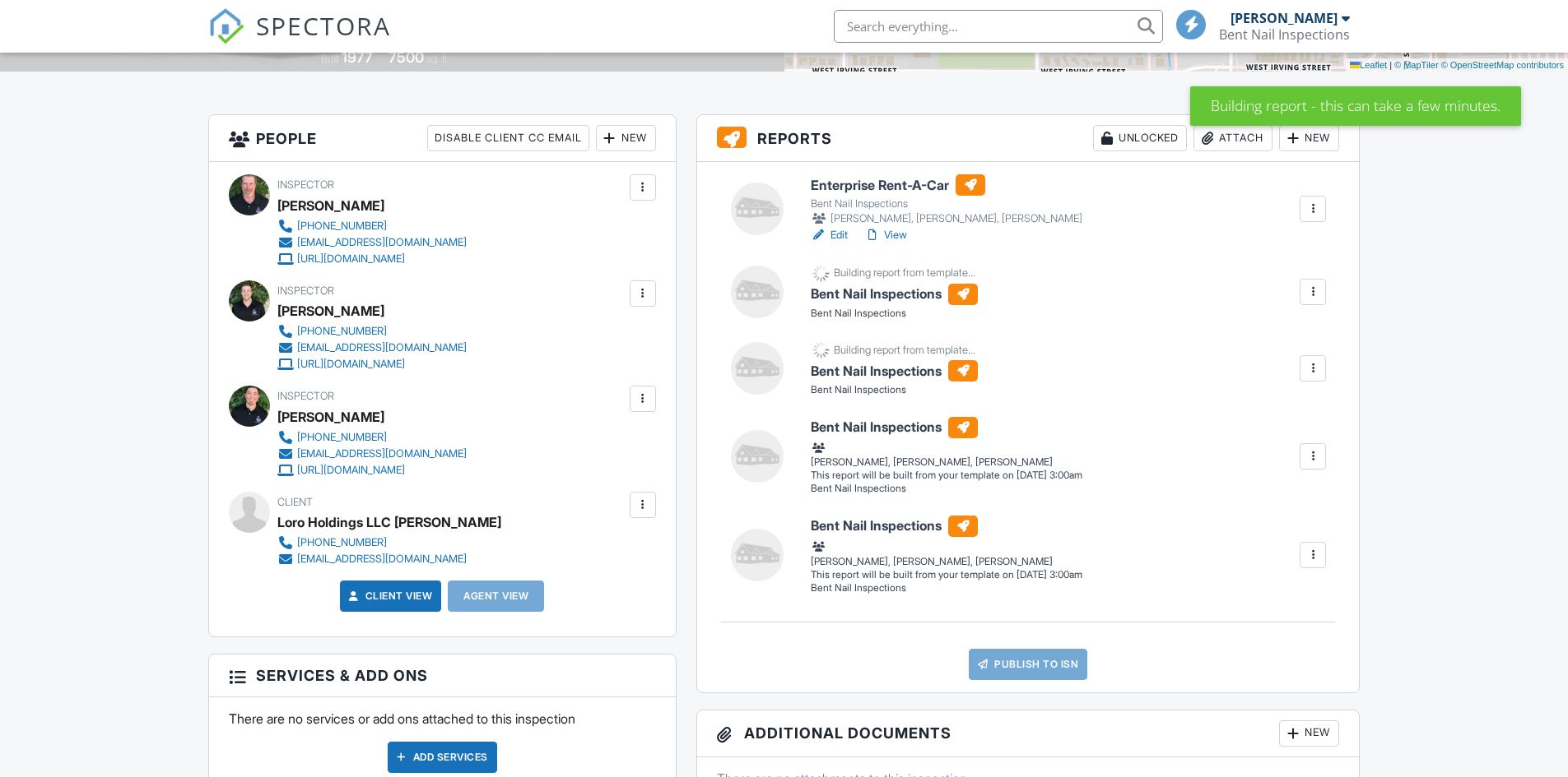
click at [1307, 444] on div at bounding box center [1313, 457] width 26 height 26
click at [1226, 480] on div "Build Now" at bounding box center [1254, 488] width 132 height 19
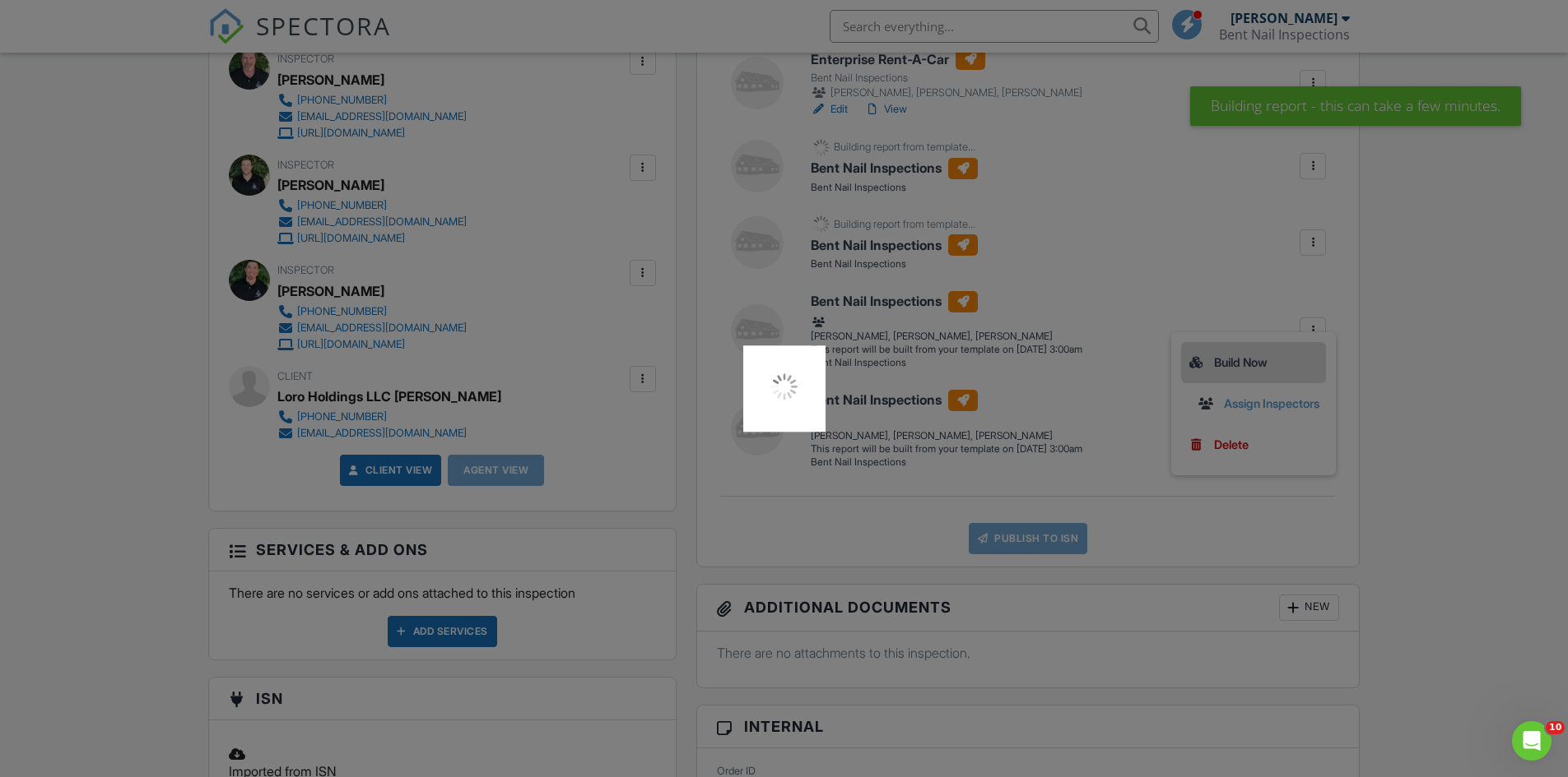
scroll to position [495, 0]
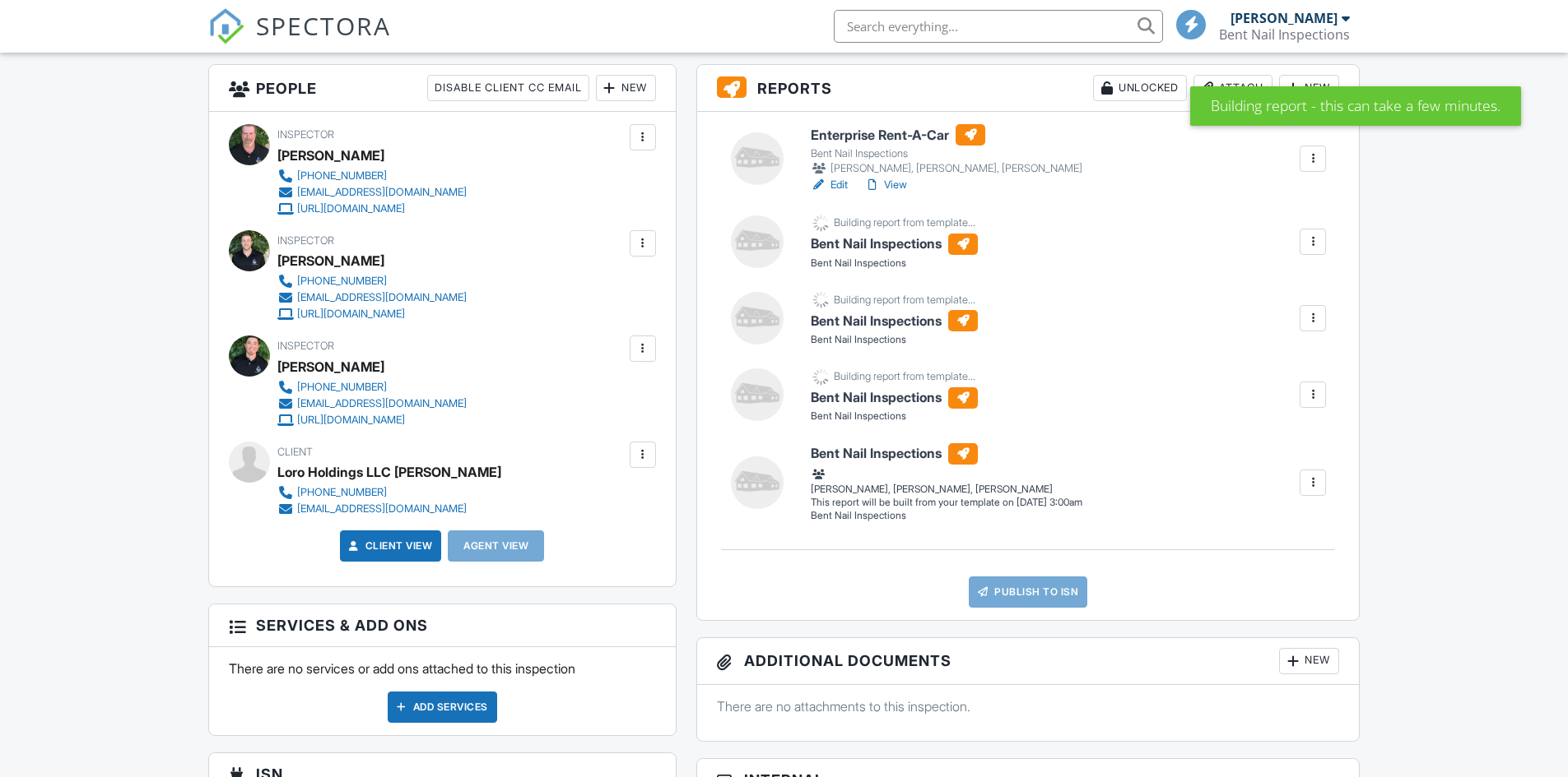
scroll to position [418, 0]
click at [1316, 484] on div at bounding box center [1312, 482] width 17 height 17
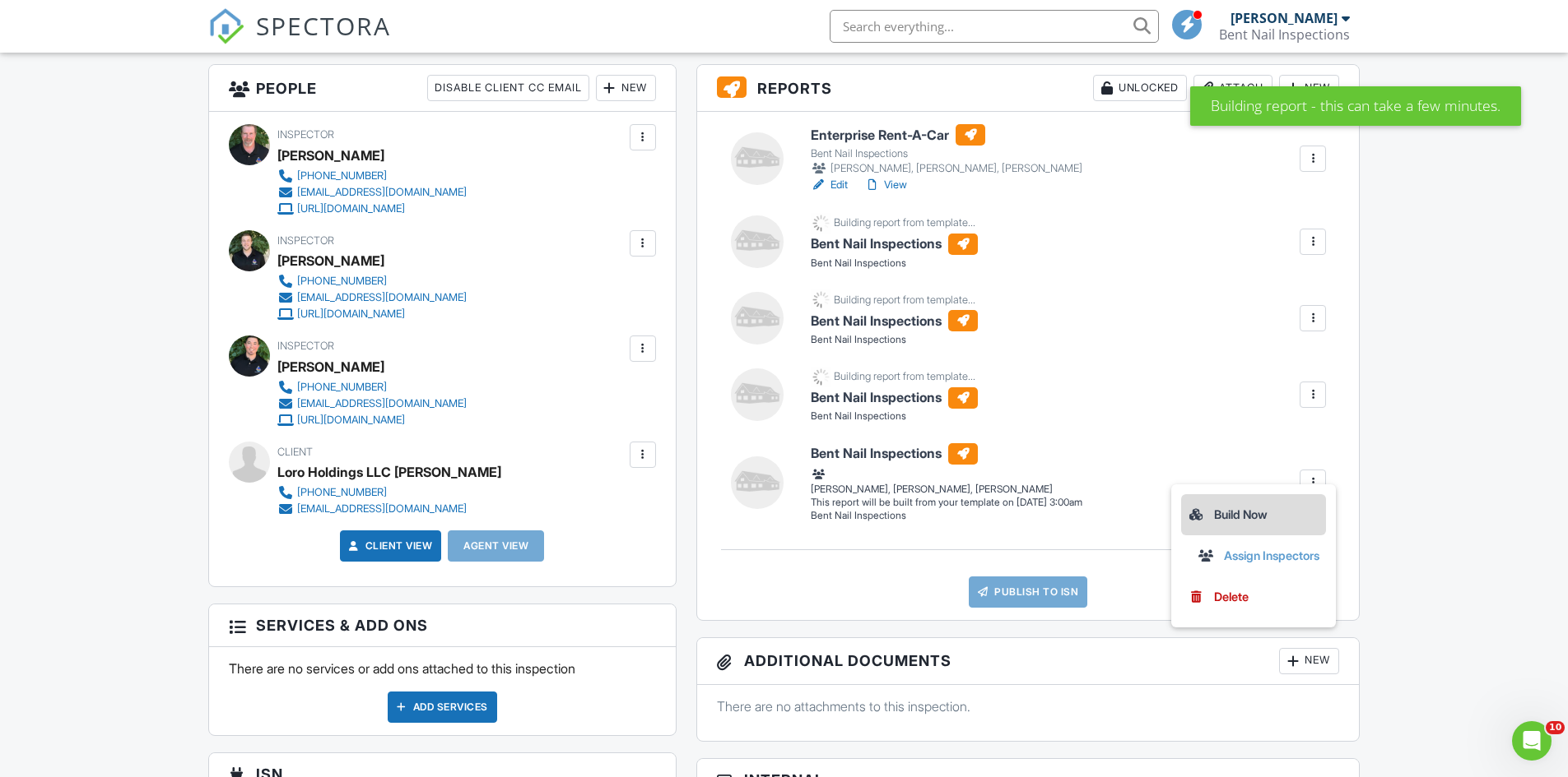
scroll to position [0, 0]
click at [1229, 507] on div "Build Now" at bounding box center [1254, 515] width 132 height 19
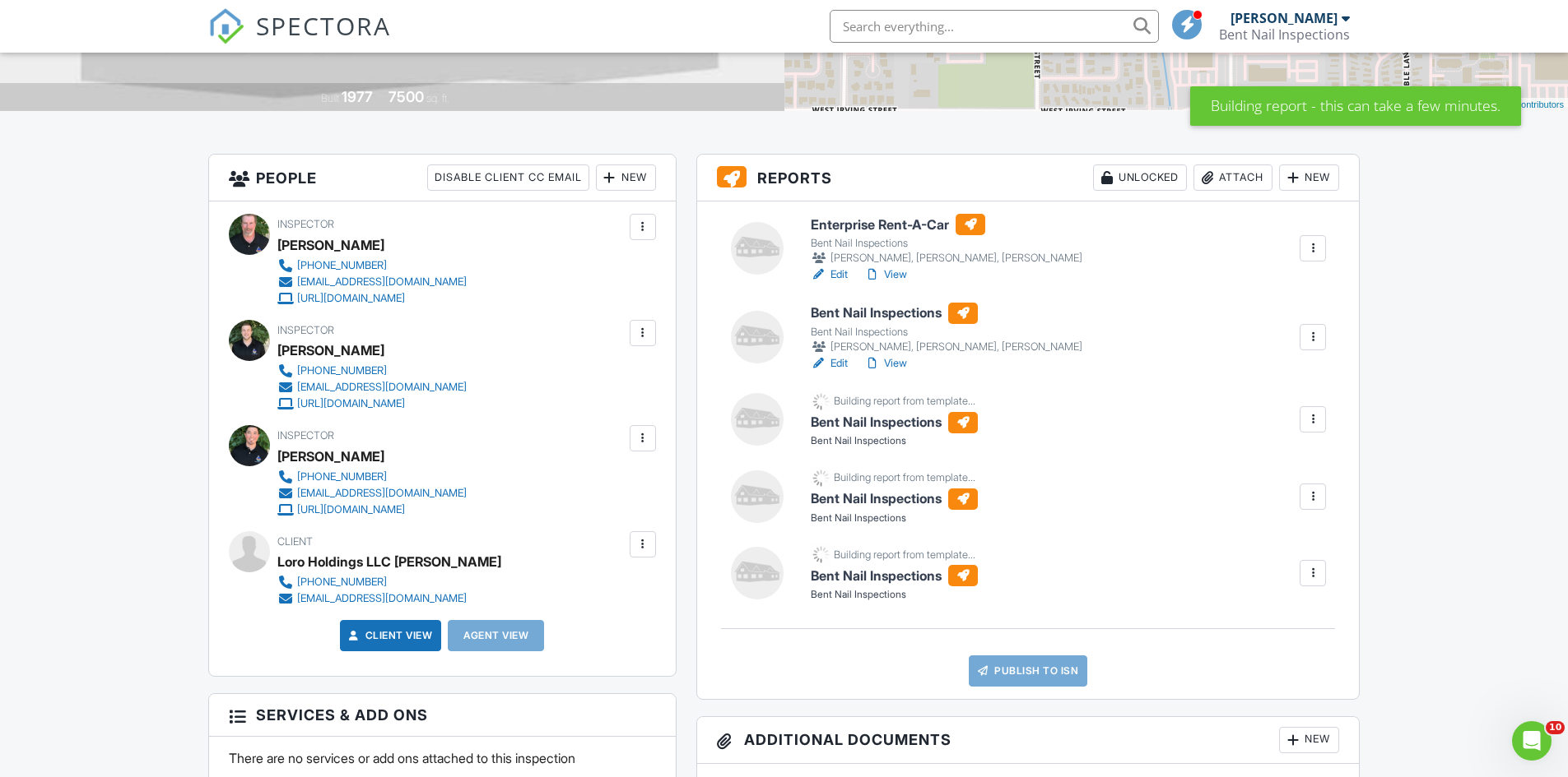
click at [833, 359] on link "Edit" at bounding box center [829, 363] width 37 height 17
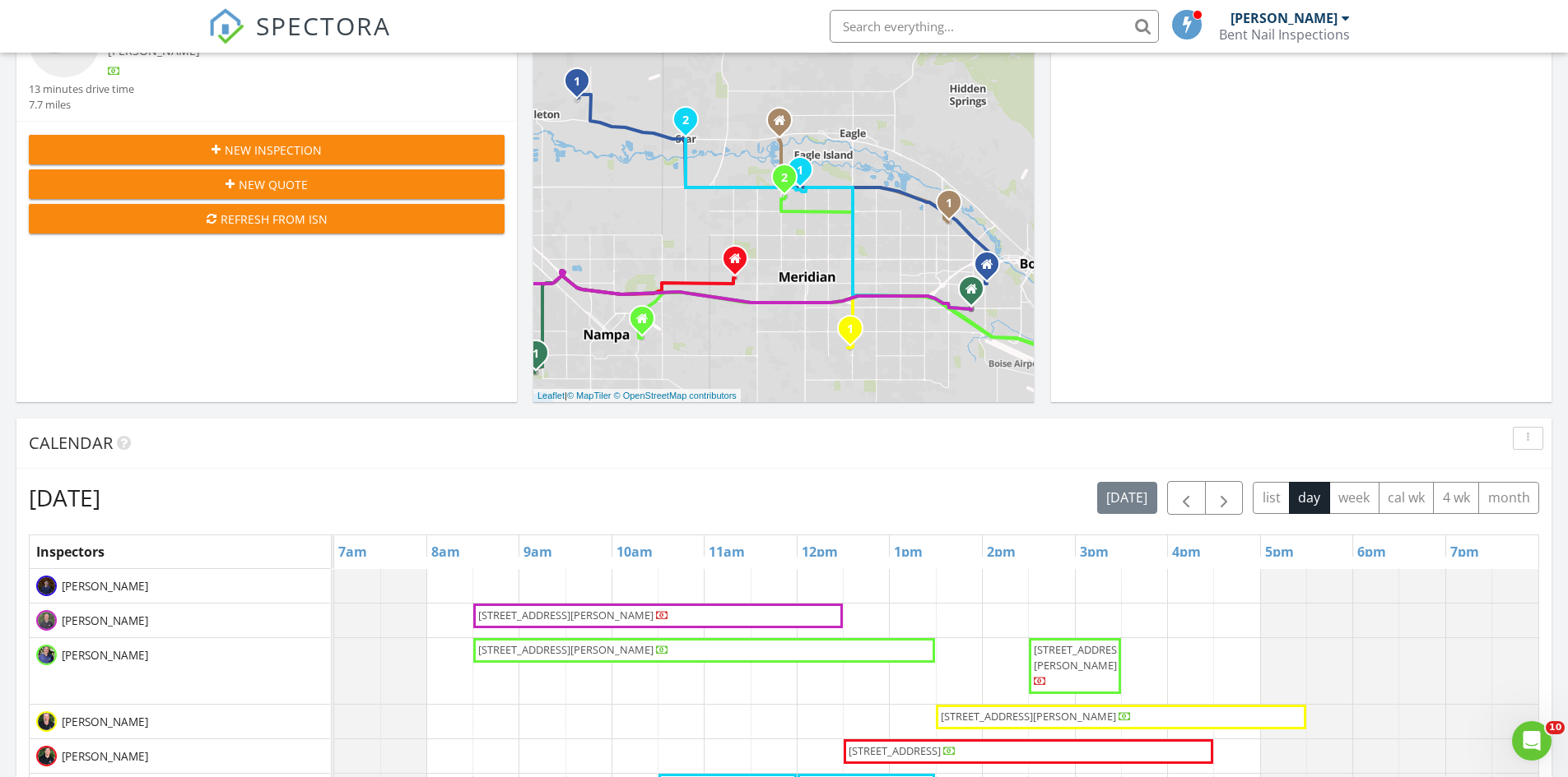
scroll to position [241, 0]
click at [1226, 498] on span "button" at bounding box center [1224, 497] width 19 height 19
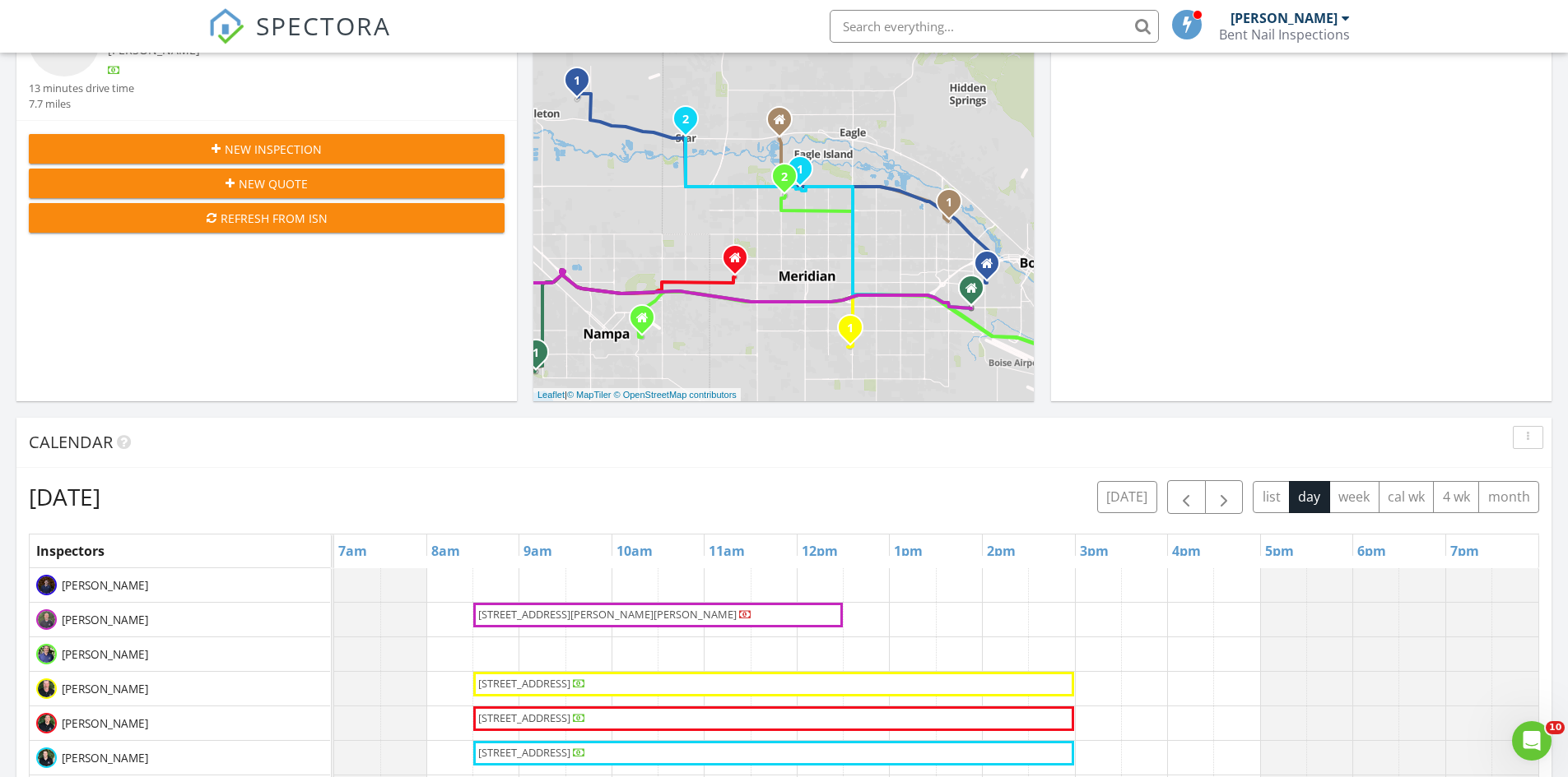
click at [749, 483] on div "Friday, August 29, 2025 today list day week cal wk 4 wk month" at bounding box center [784, 497] width 1510 height 33
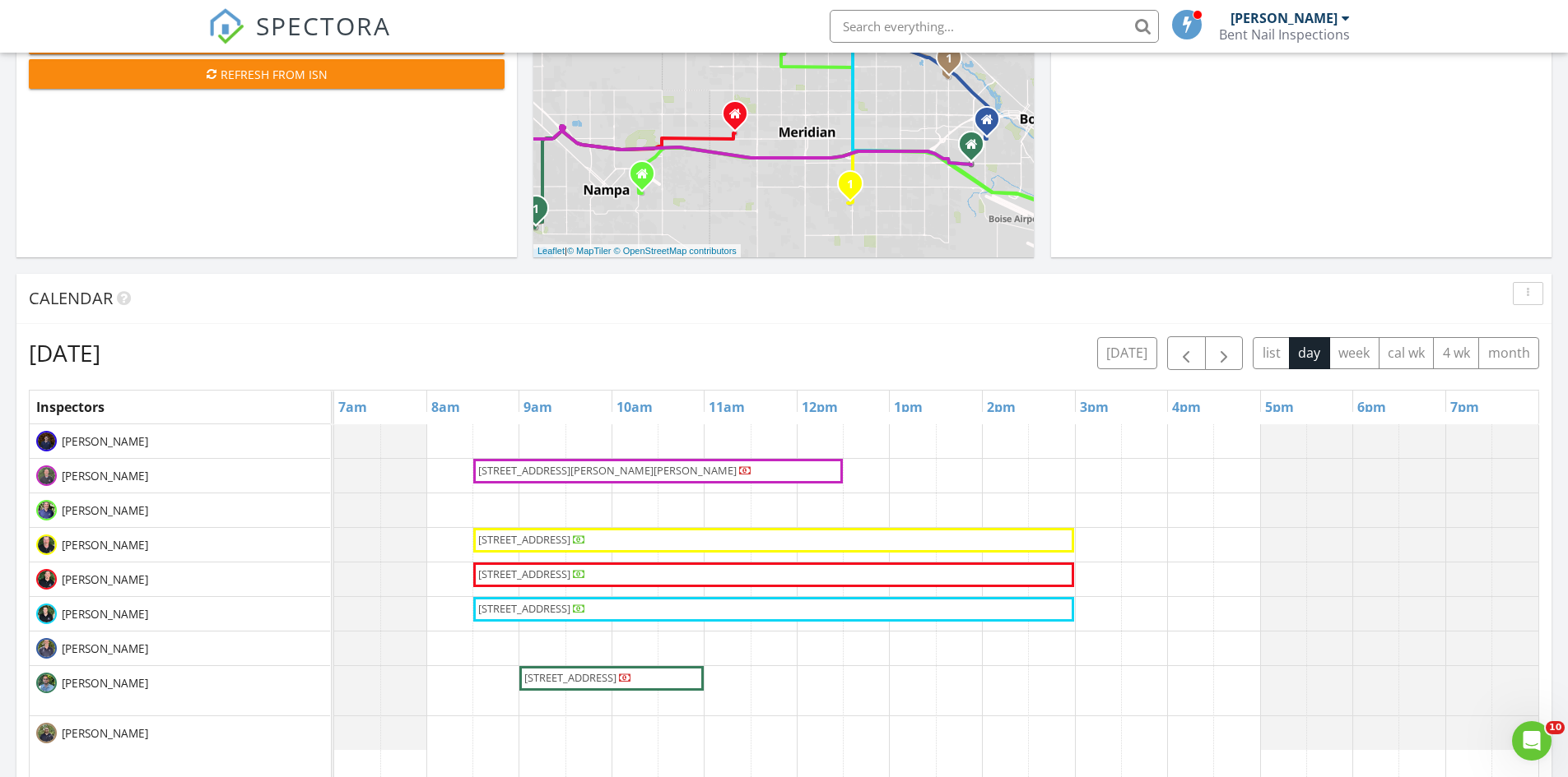
scroll to position [386, 0]
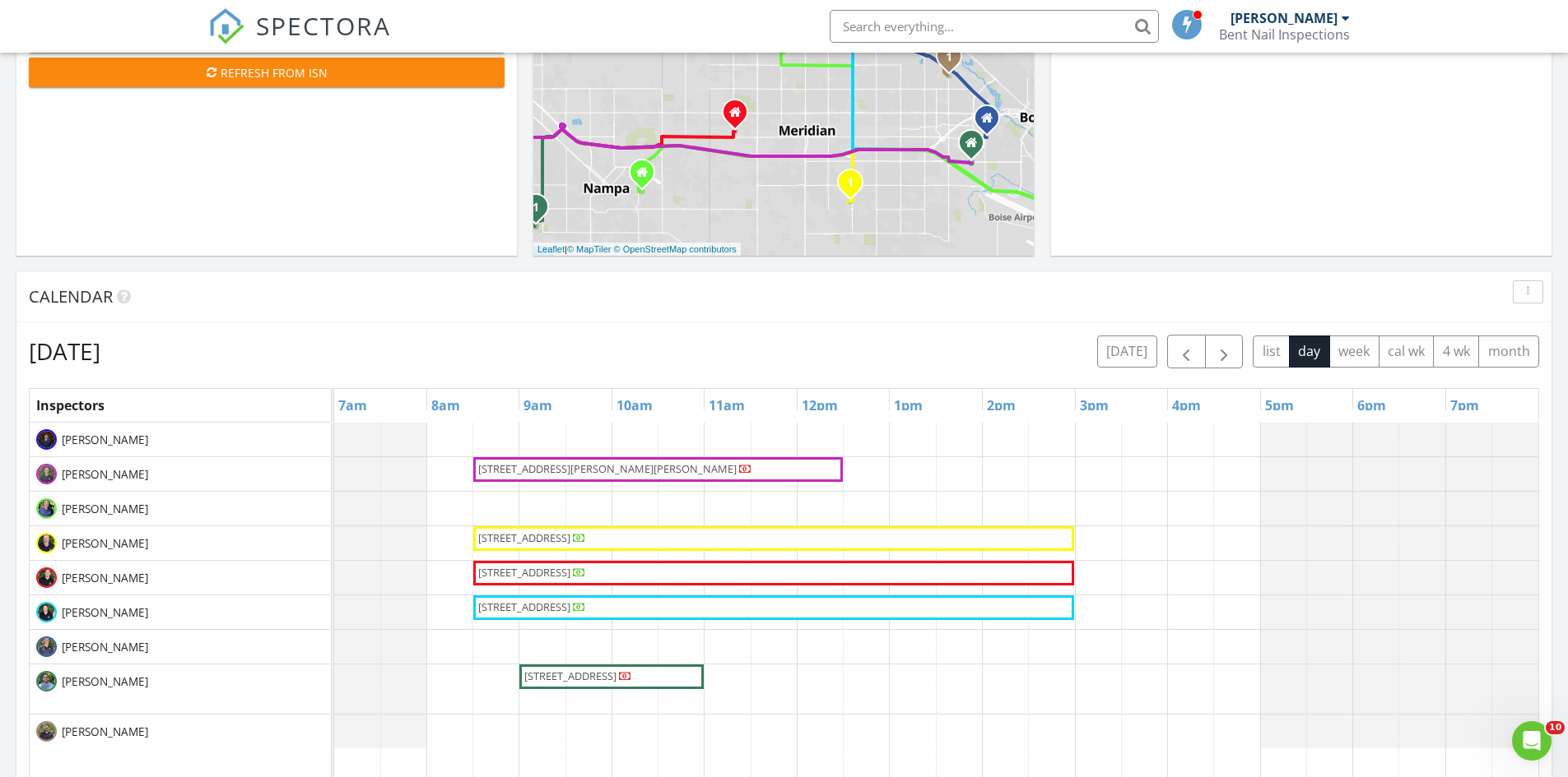
click at [744, 535] on span "9101 W Fairview Ave, Boise 83704" at bounding box center [773, 539] width 594 height 17
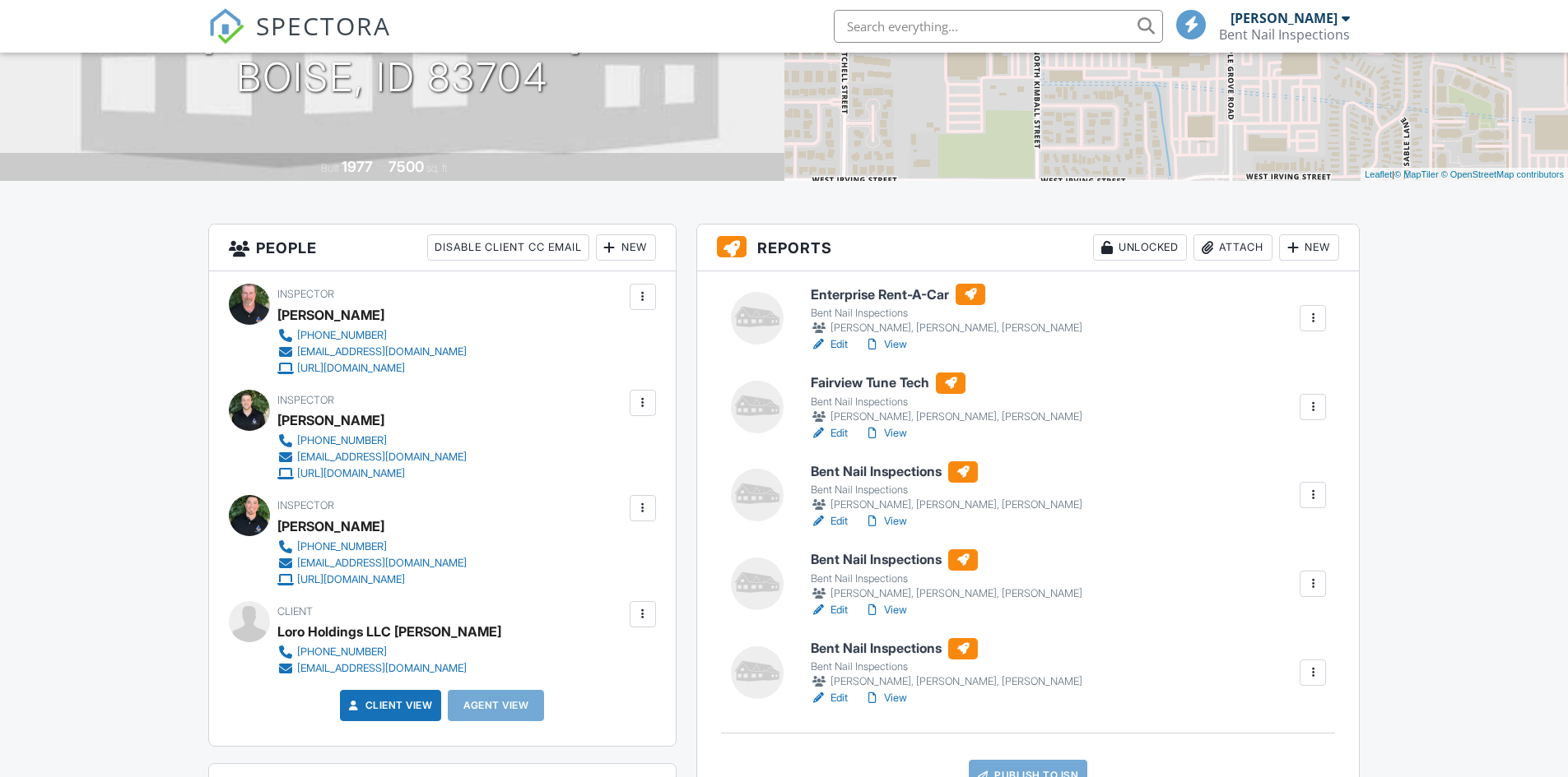
click at [893, 474] on h6 "Bent Nail Inspections" at bounding box center [946, 472] width 271 height 21
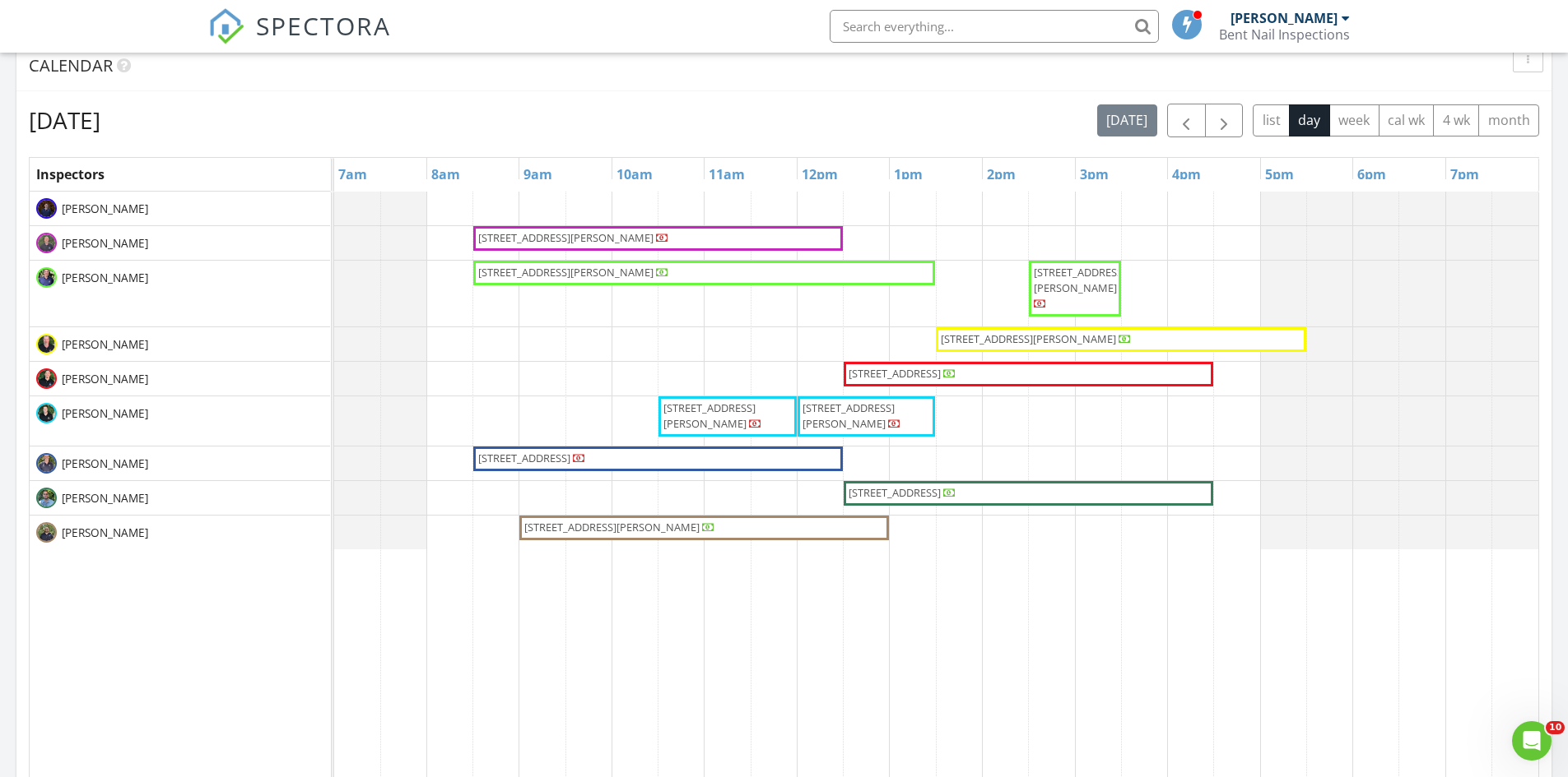
scroll to position [619, 0]
click at [1218, 117] on span "button" at bounding box center [1224, 120] width 19 height 19
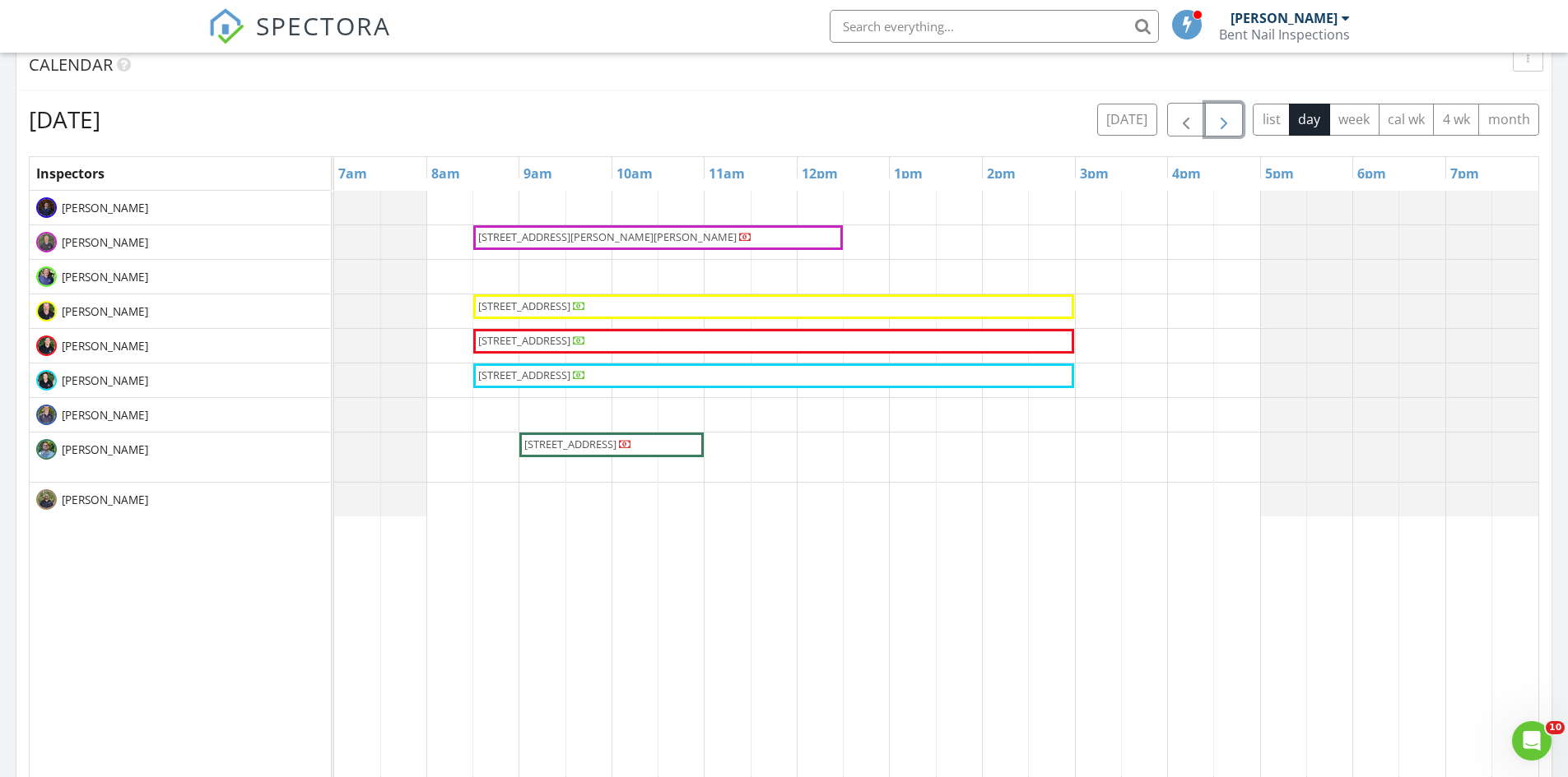
click at [939, 306] on span "[STREET_ADDRESS]" at bounding box center [773, 306] width 594 height 17
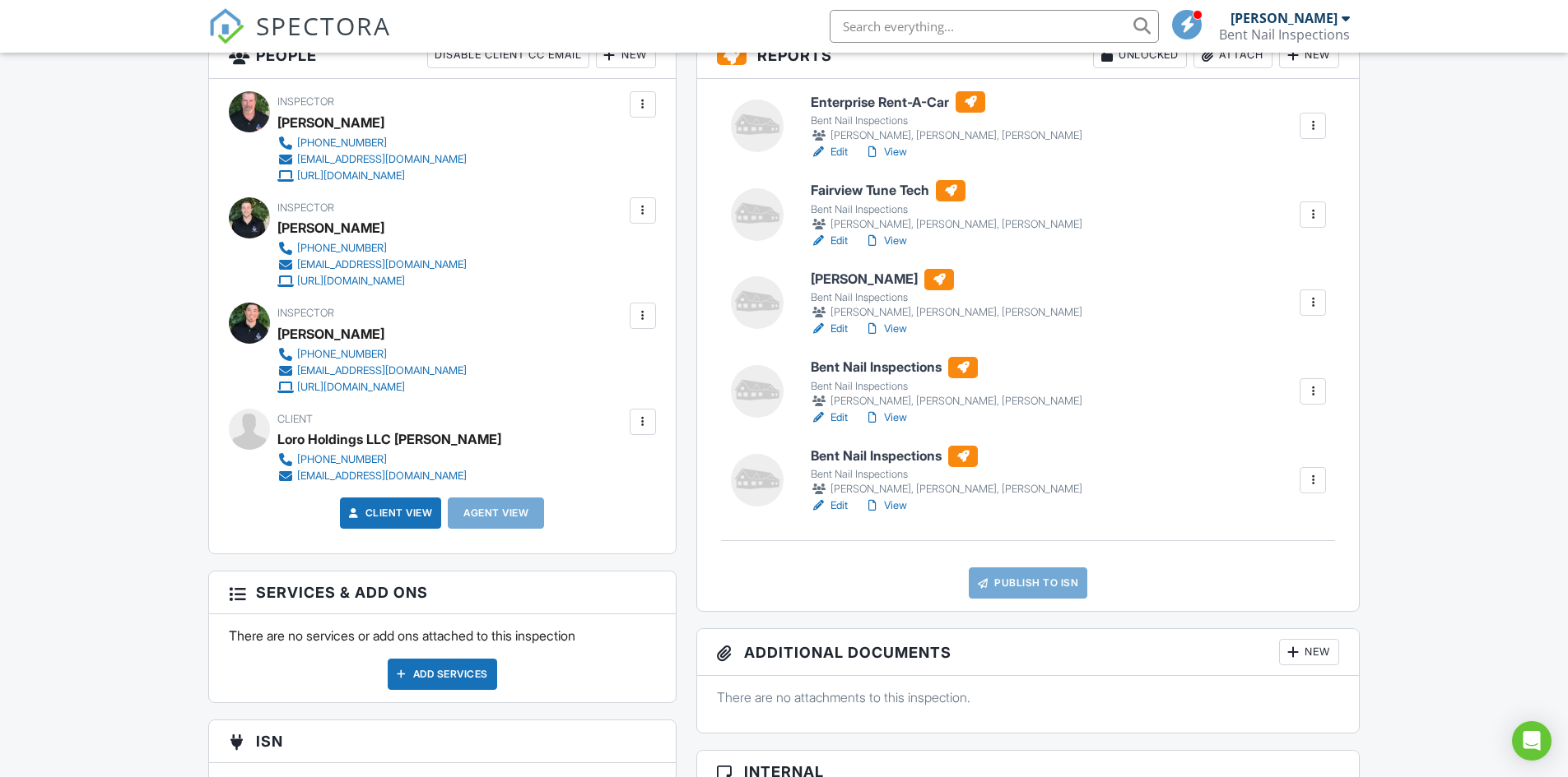
click at [864, 371] on h6 "Bent Nail Inspections" at bounding box center [946, 368] width 271 height 21
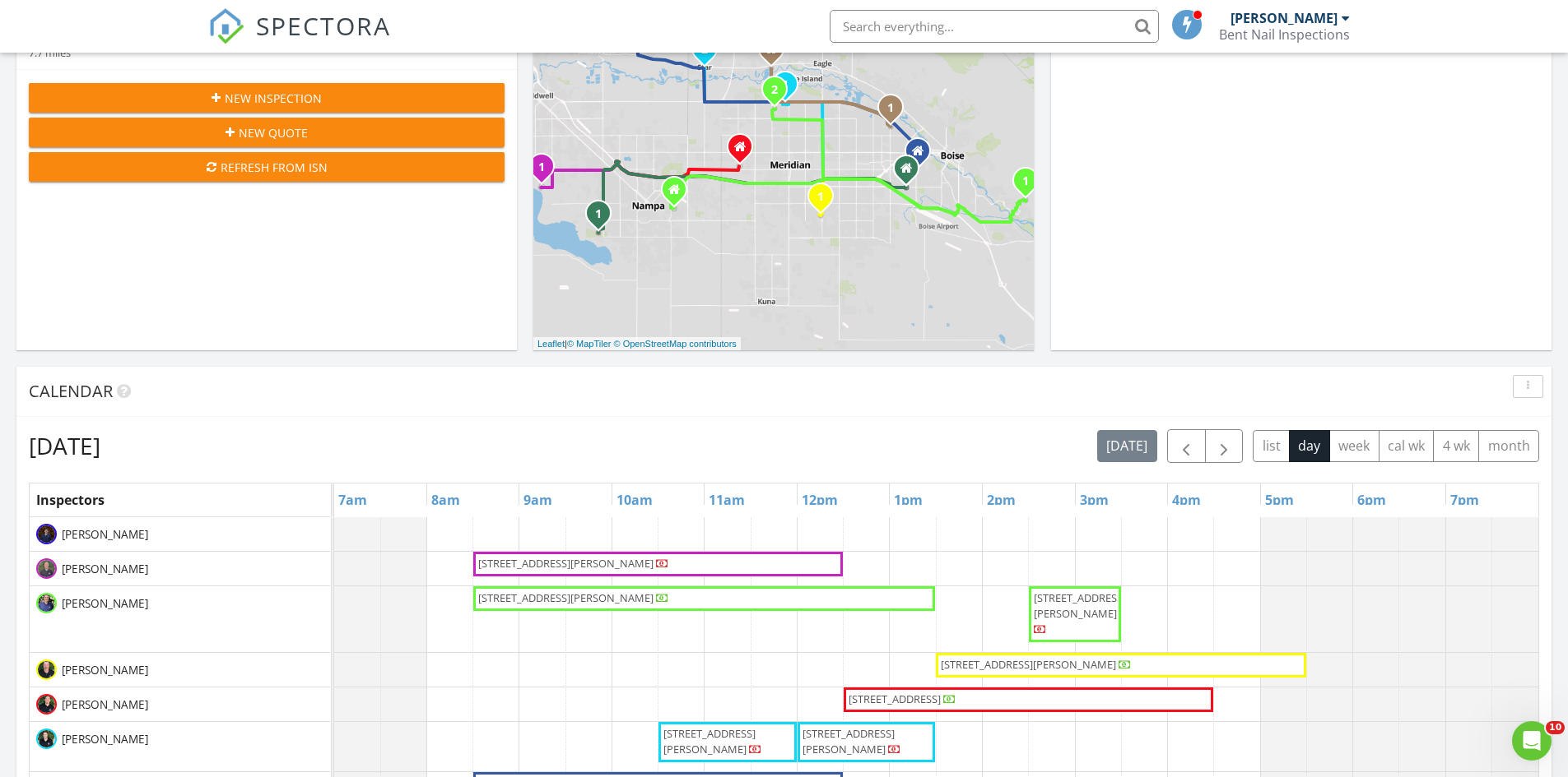
scroll to position [293, 0]
click at [1227, 446] on span "button" at bounding box center [1224, 445] width 19 height 19
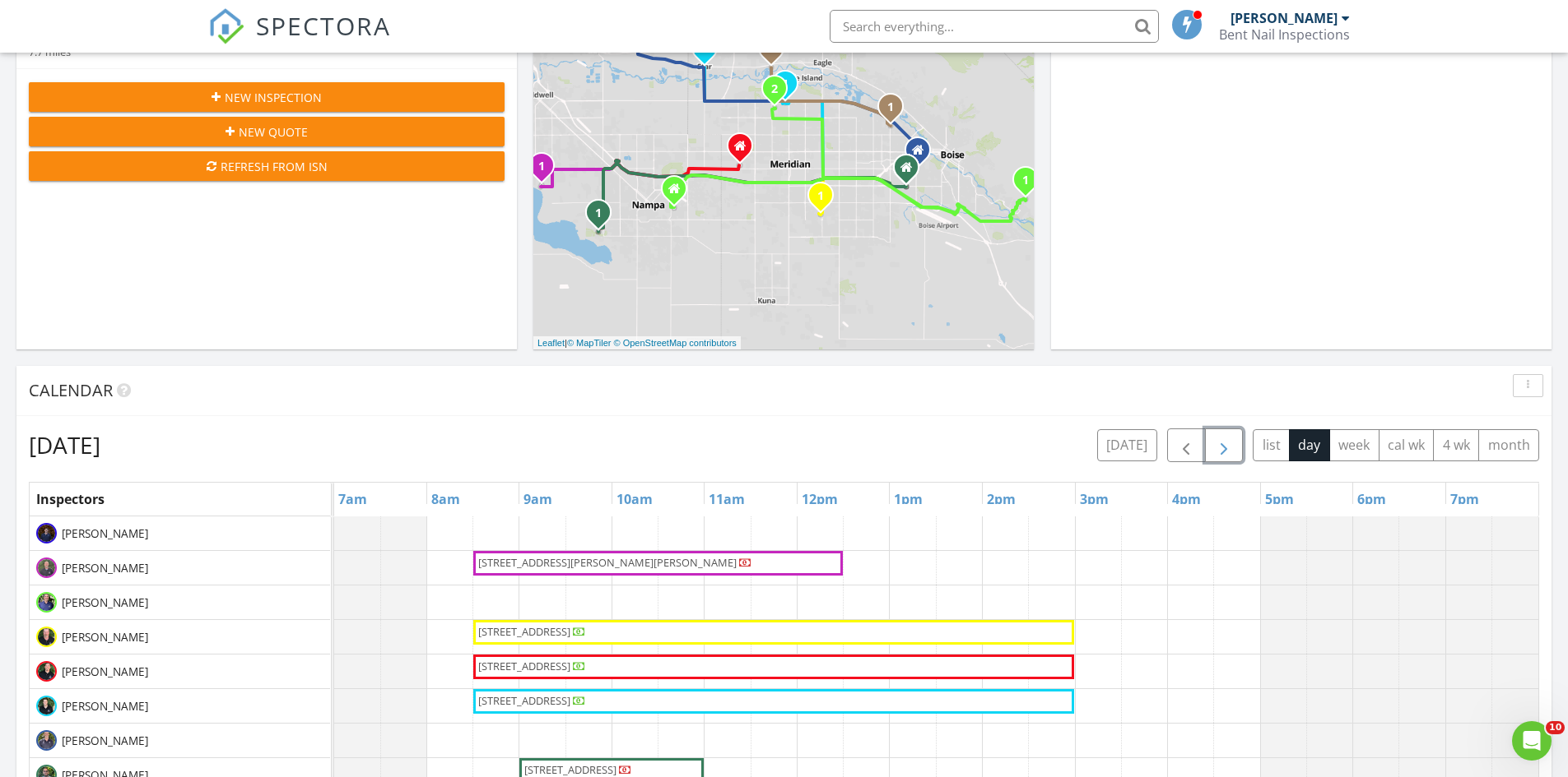
click at [768, 634] on span "9101 W Fairview Ave, Boise 83704" at bounding box center [773, 632] width 594 height 17
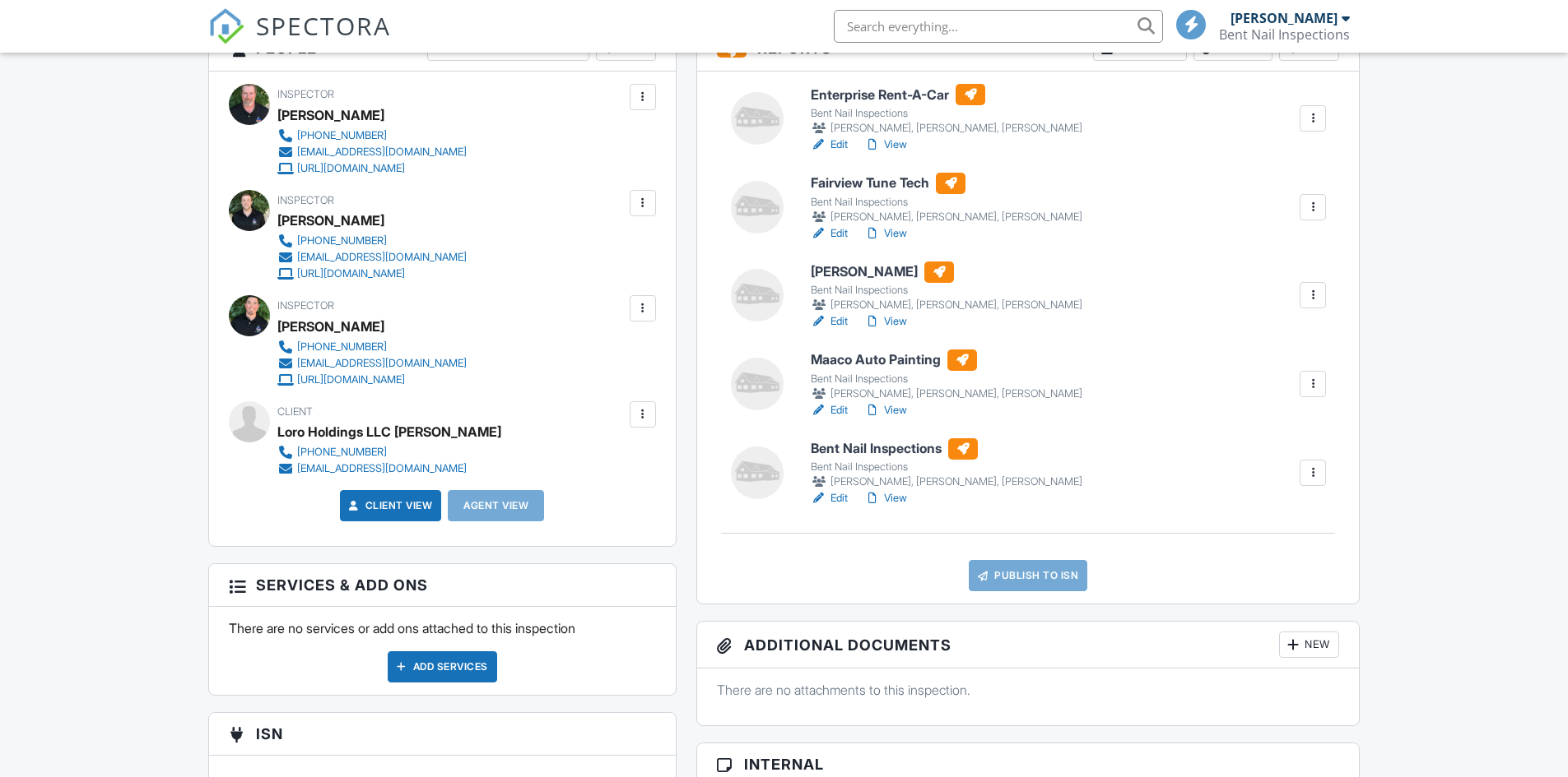
scroll to position [458, 0]
click at [898, 447] on h6 "Bent Nail Inspections" at bounding box center [946, 449] width 271 height 21
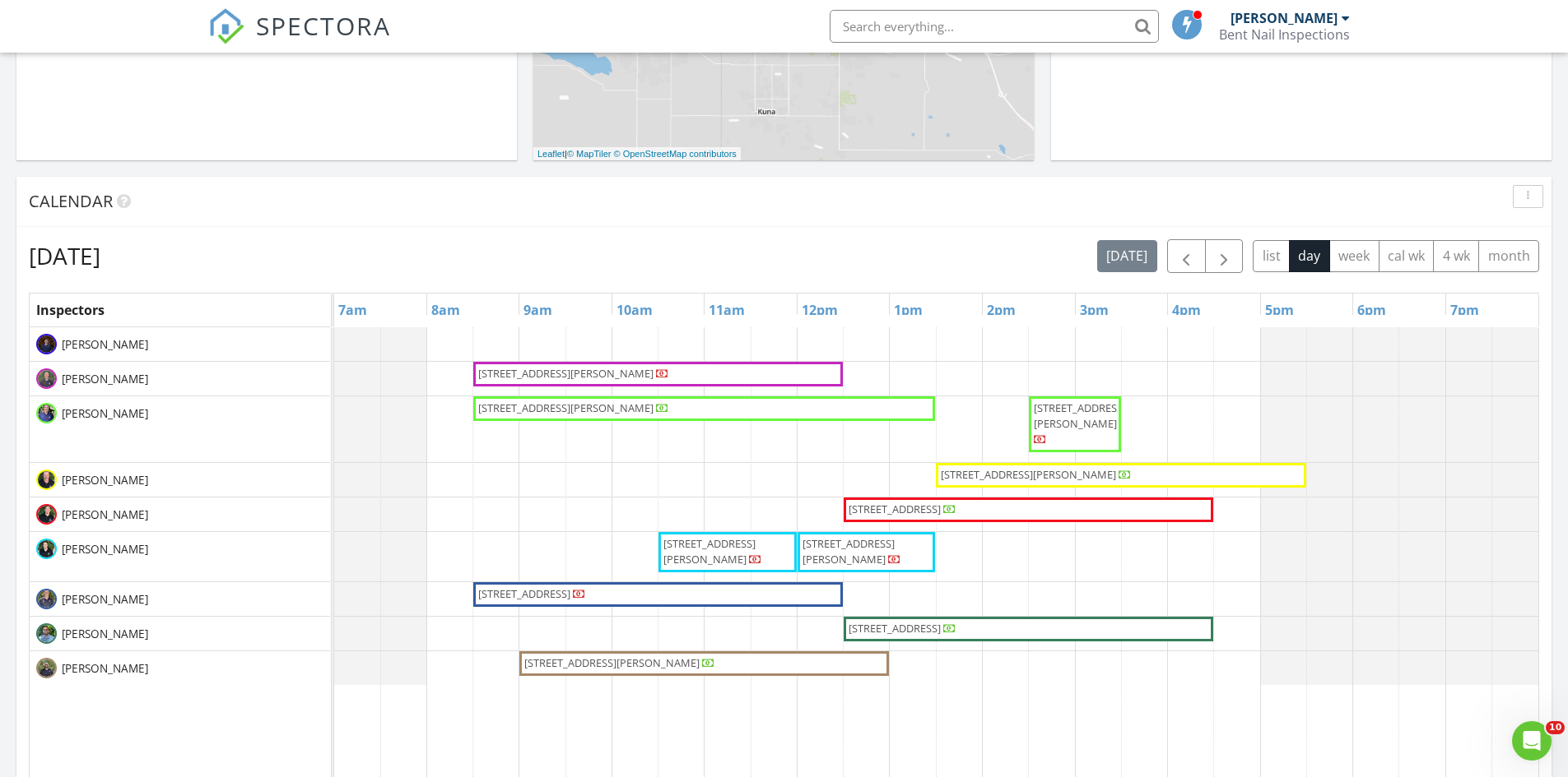
scroll to position [483, 0]
click at [976, 478] on span "3011 E Tusa St, Meridian 83642" at bounding box center [1027, 473] width 175 height 15
